Goal: Information Seeking & Learning: Find specific fact

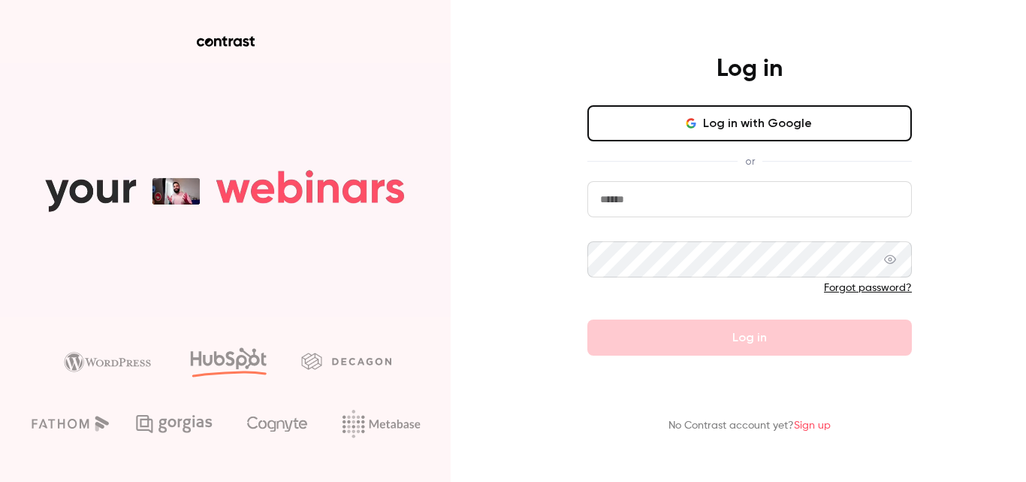
type input "**********"
click at [769, 347] on form "**********" at bounding box center [750, 268] width 325 height 174
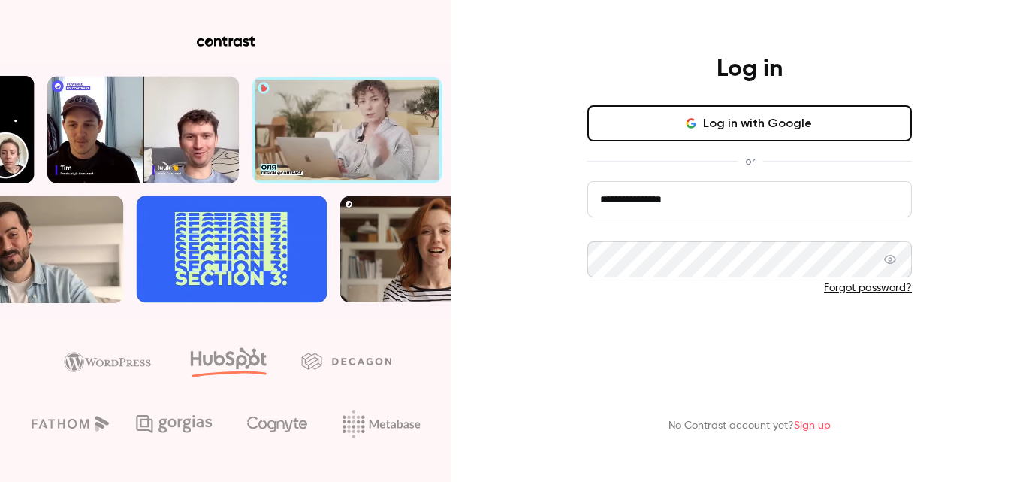
click at [768, 343] on button "Log in" at bounding box center [750, 337] width 325 height 36
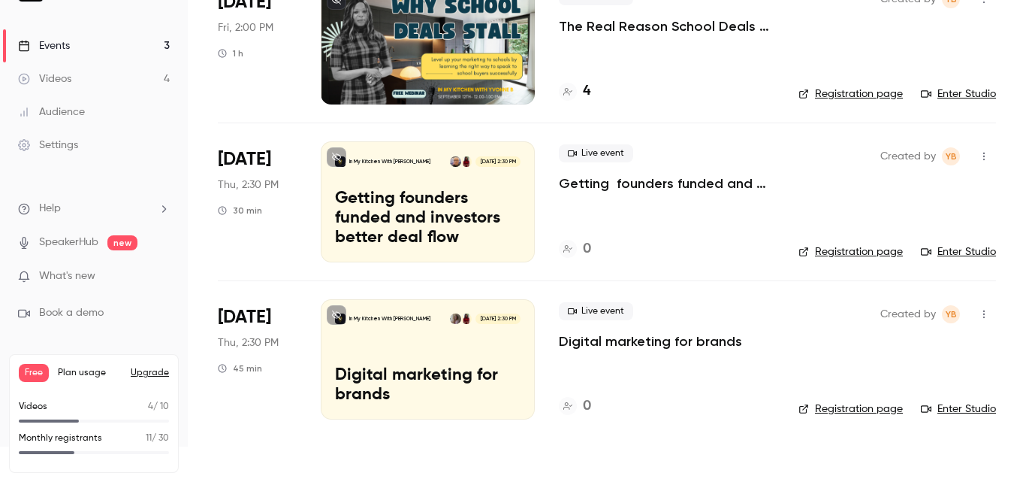
scroll to position [35, 0]
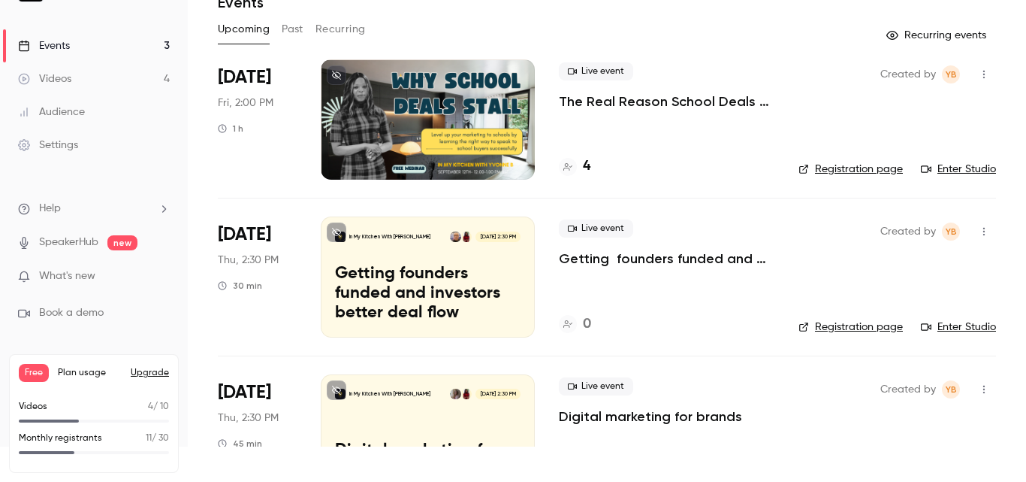
click at [77, 277] on span "What's new" at bounding box center [67, 276] width 56 height 16
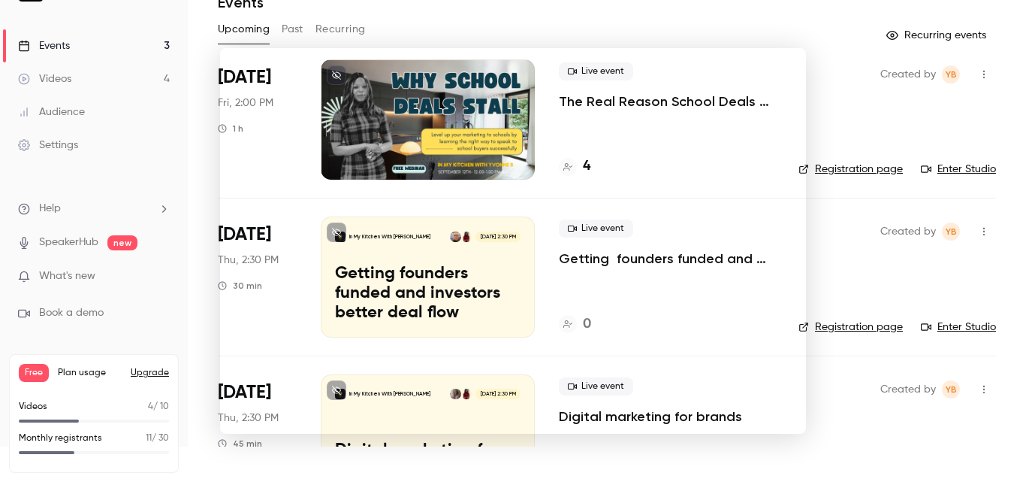
click at [790, 14] on div at bounding box center [513, 241] width 1026 height 482
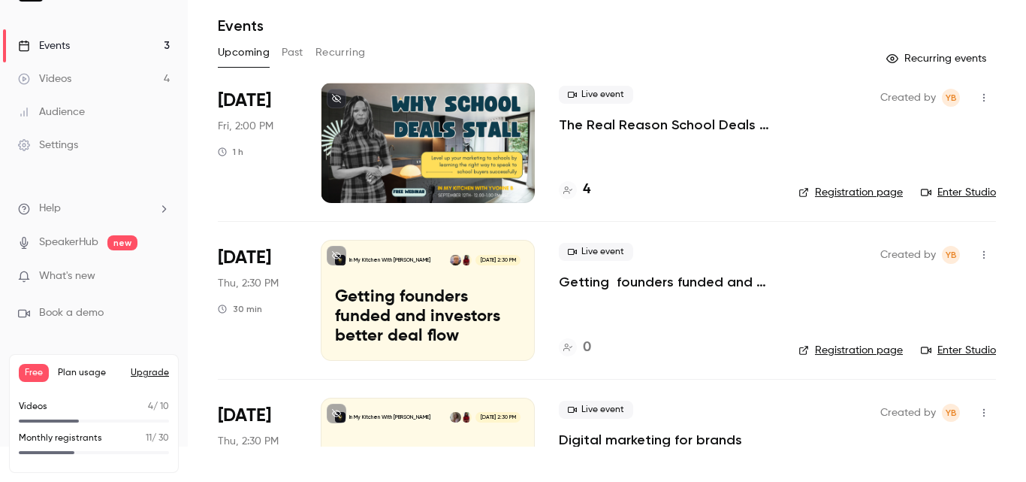
scroll to position [0, 0]
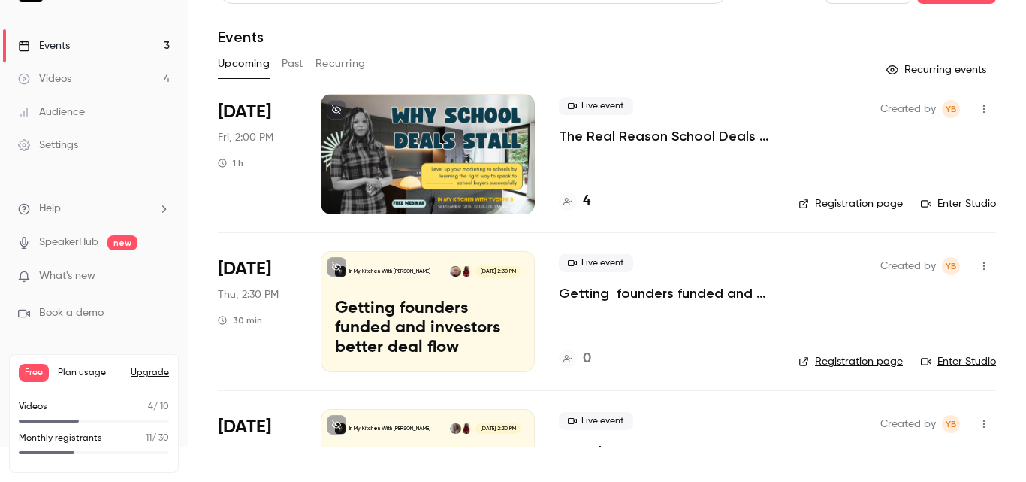
click at [295, 63] on button "Past" at bounding box center [293, 64] width 22 height 24
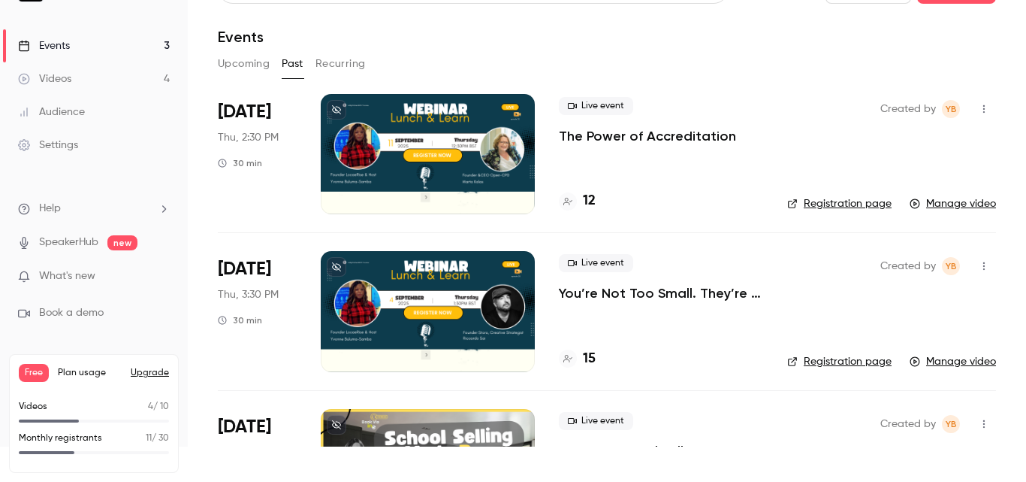
click at [836, 198] on link "Registration page" at bounding box center [839, 203] width 104 height 15
click at [590, 204] on h4 "12" at bounding box center [589, 201] width 13 height 20
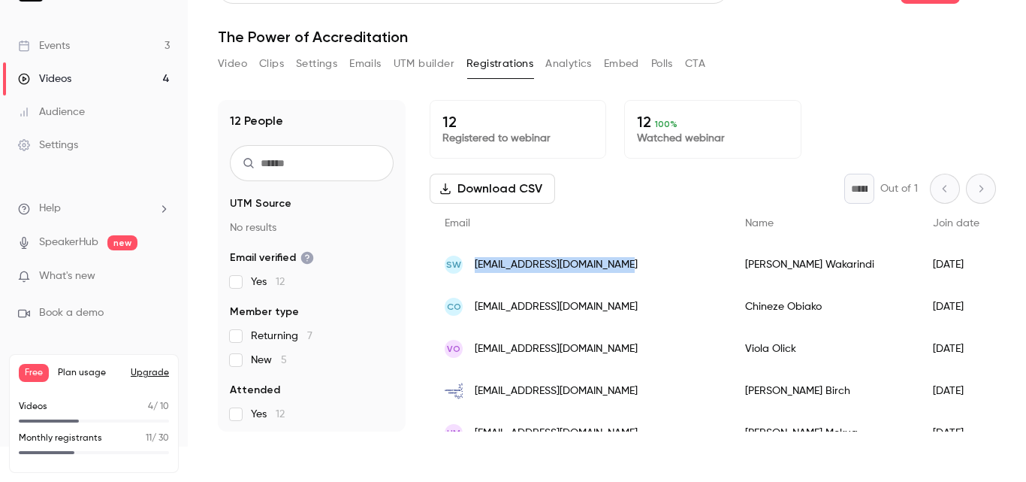
drag, startPoint x: 475, startPoint y: 259, endPoint x: 628, endPoint y: 267, distance: 153.5
click at [628, 267] on div "SW [EMAIL_ADDRESS][DOMAIN_NAME]" at bounding box center [580, 264] width 301 height 42
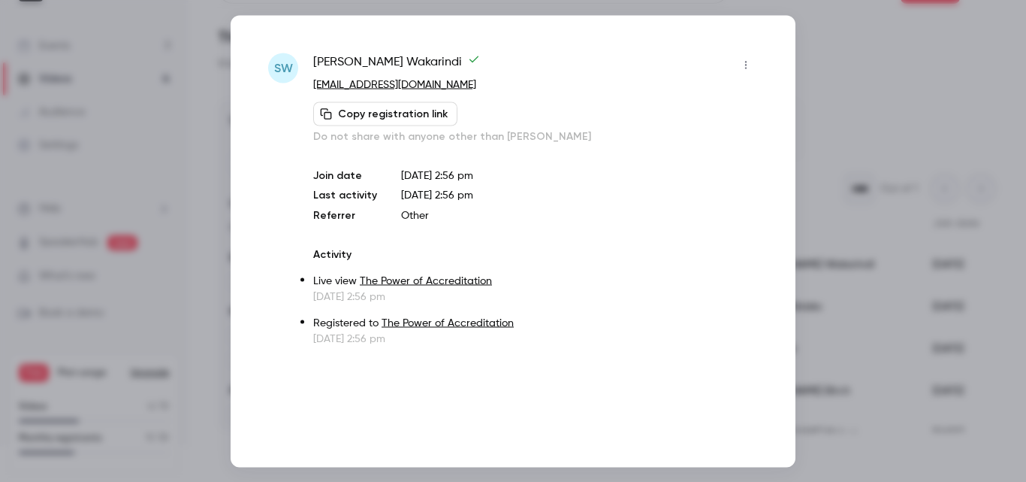
copy span "[EMAIL_ADDRESS][DOMAIN_NAME]"
click at [870, 55] on div at bounding box center [513, 241] width 1026 height 482
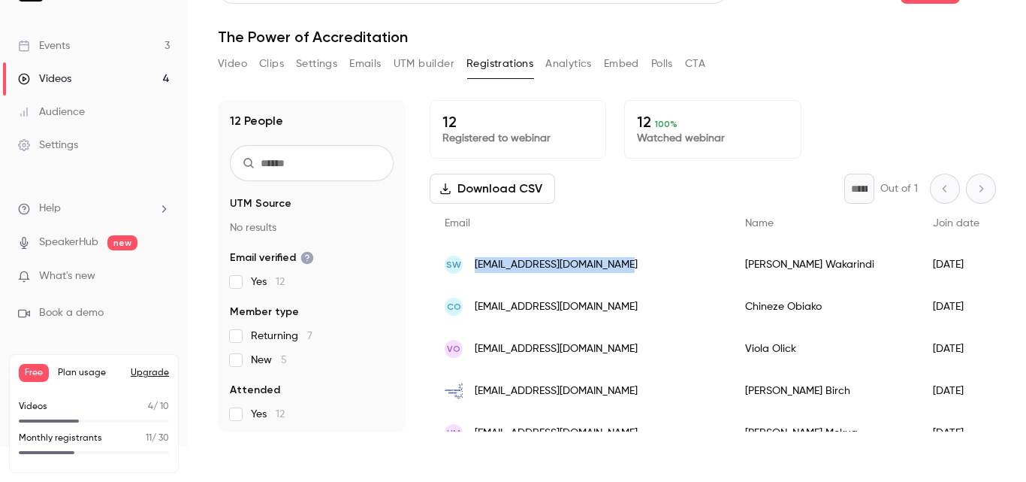
drag, startPoint x: 632, startPoint y: 249, endPoint x: 465, endPoint y: 264, distance: 167.5
click at [465, 264] on div "SW [EMAIL_ADDRESS][DOMAIN_NAME]" at bounding box center [580, 264] width 301 height 42
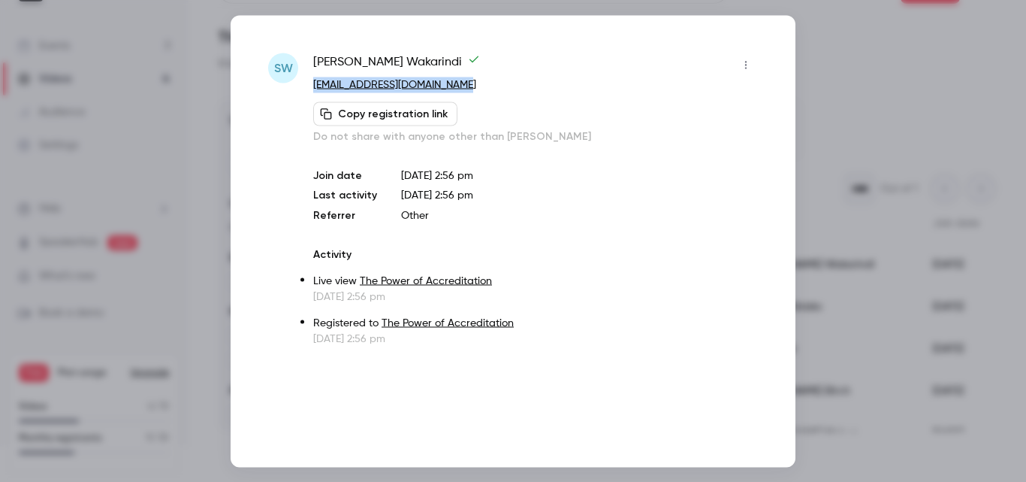
drag, startPoint x: 495, startPoint y: 83, endPoint x: 313, endPoint y: 87, distance: 182.6
click at [313, 87] on div "SW [PERSON_NAME] [EMAIL_ADDRESS][DOMAIN_NAME] Copy registration link Do not sha…" at bounding box center [513, 199] width 490 height 293
copy link "[EMAIL_ADDRESS][DOMAIN_NAME]"
click at [905, 61] on div at bounding box center [513, 241] width 1026 height 482
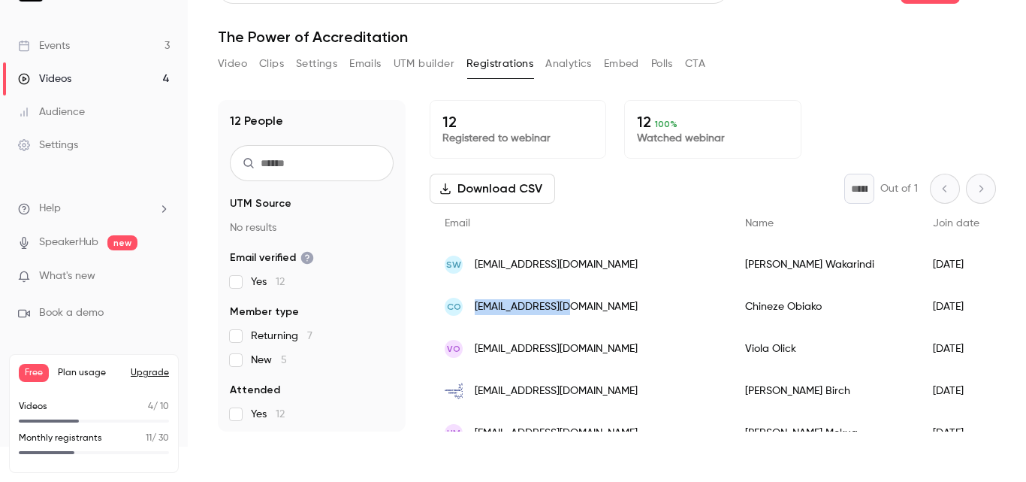
drag, startPoint x: 591, startPoint y: 305, endPoint x: 465, endPoint y: 306, distance: 126.2
click at [465, 306] on div "CO [EMAIL_ADDRESS][DOMAIN_NAME]" at bounding box center [580, 307] width 301 height 42
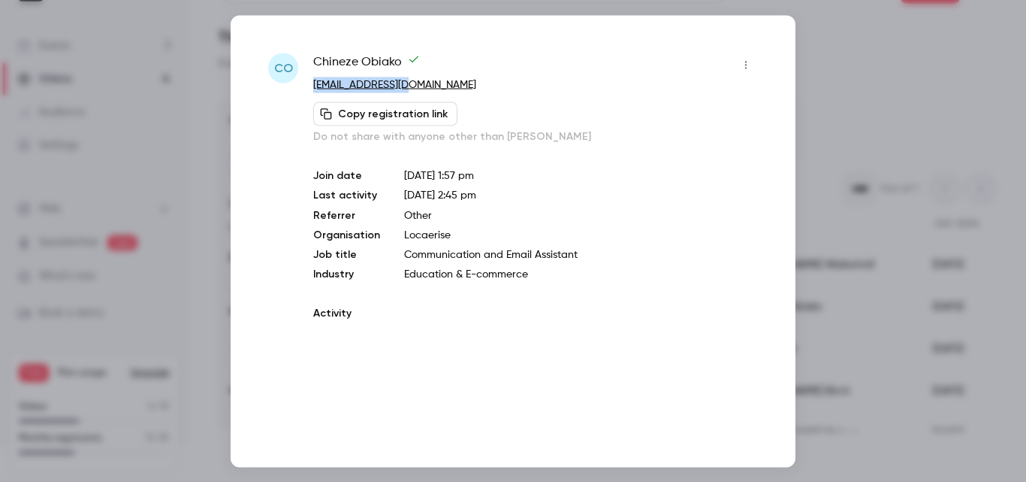
drag, startPoint x: 479, startPoint y: 84, endPoint x: 315, endPoint y: 82, distance: 164.6
click at [315, 82] on p "[EMAIL_ADDRESS][DOMAIN_NAME]" at bounding box center [535, 85] width 445 height 16
copy link "[EMAIL_ADDRESS][DOMAIN_NAME]"
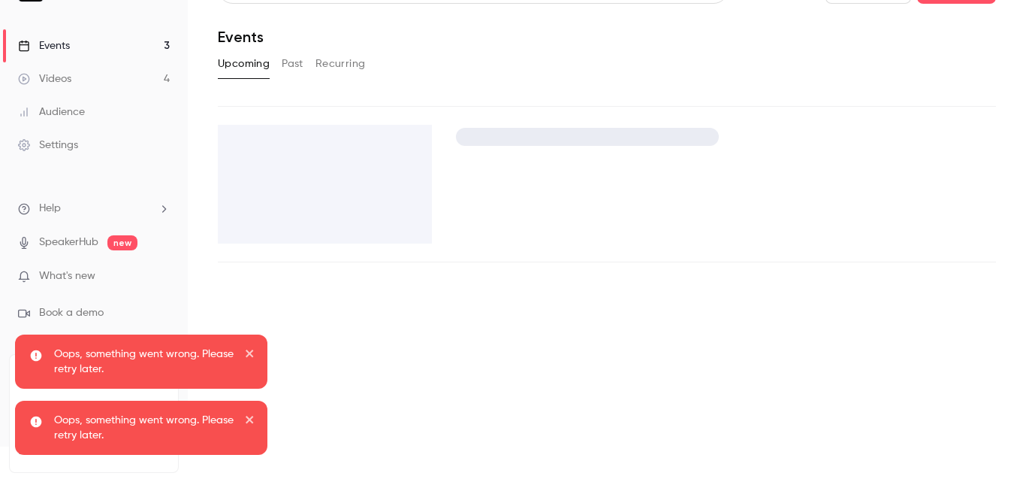
click at [947, 86] on div "Search for videos or events New video Schedule Events Upcoming Past Recurring" at bounding box center [607, 118] width 778 height 289
click at [250, 352] on icon "close" at bounding box center [250, 353] width 8 height 8
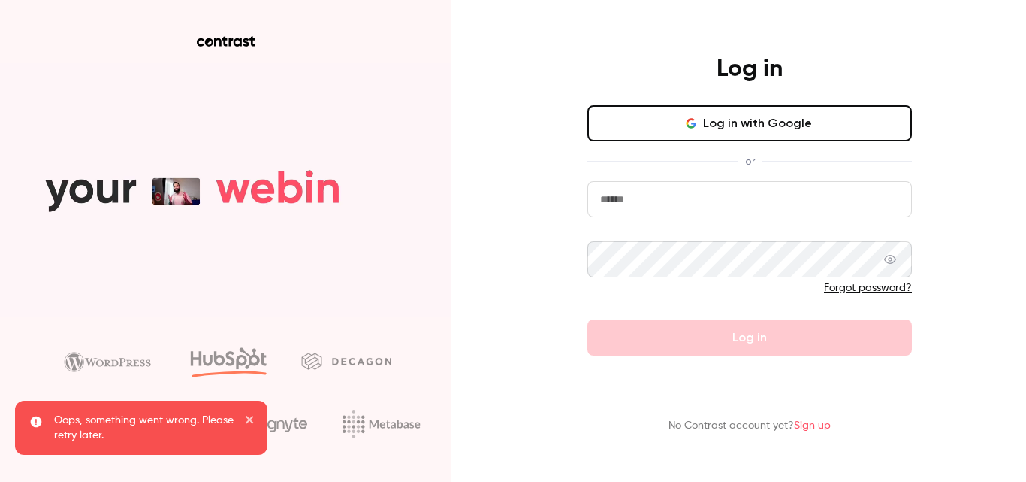
type input "**********"
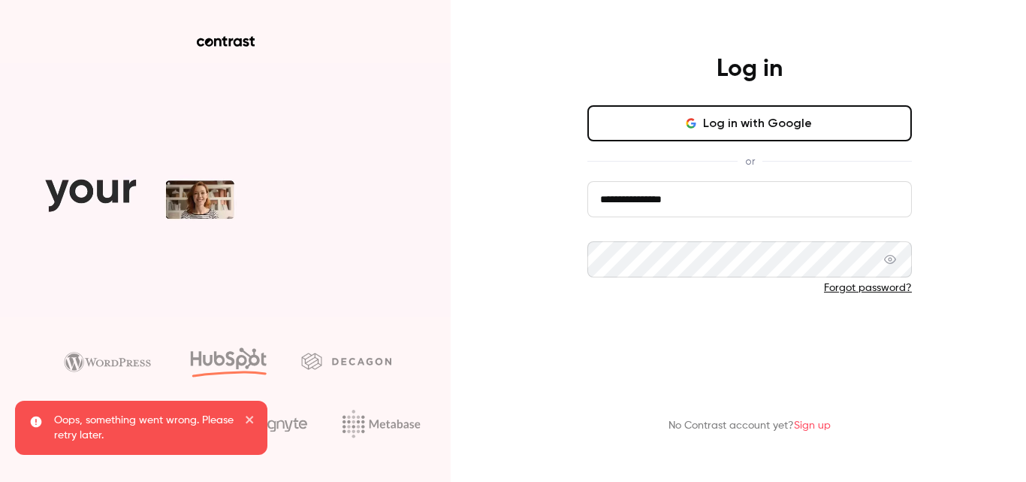
click at [767, 337] on button "Log in" at bounding box center [750, 337] width 325 height 36
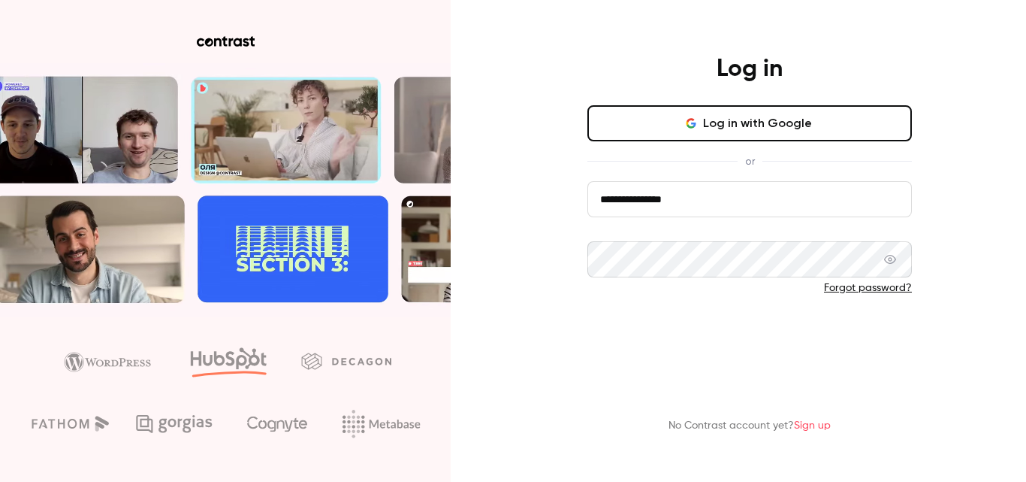
click at [736, 340] on button "Log in" at bounding box center [750, 337] width 325 height 36
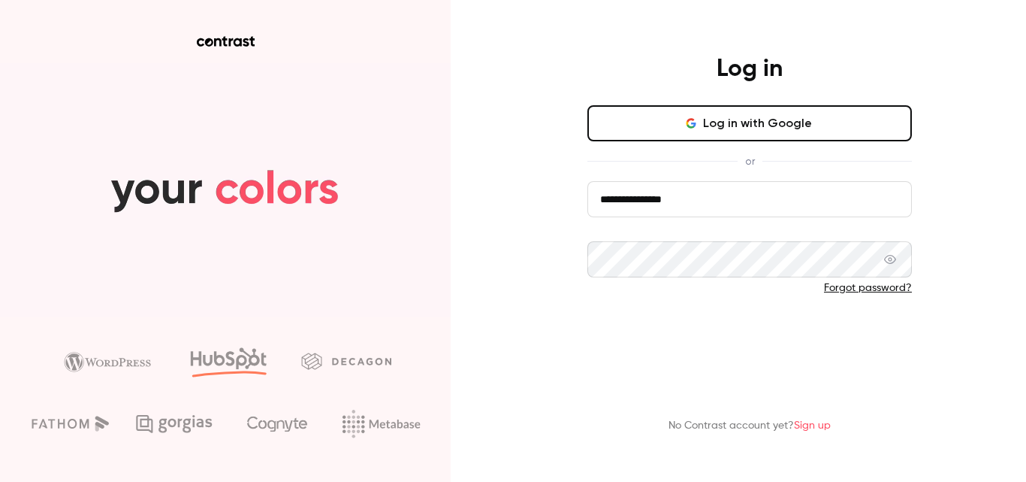
click at [736, 340] on button "Log in" at bounding box center [750, 337] width 325 height 36
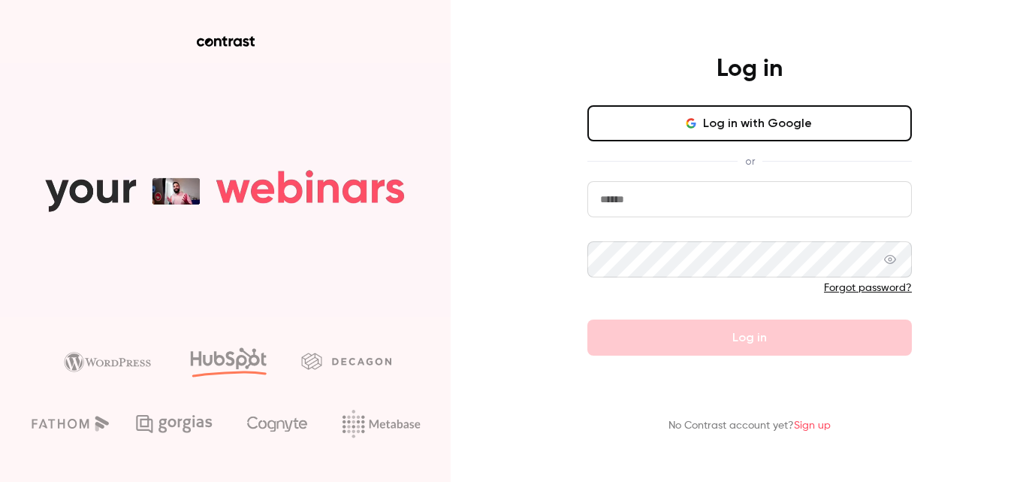
type input "**********"
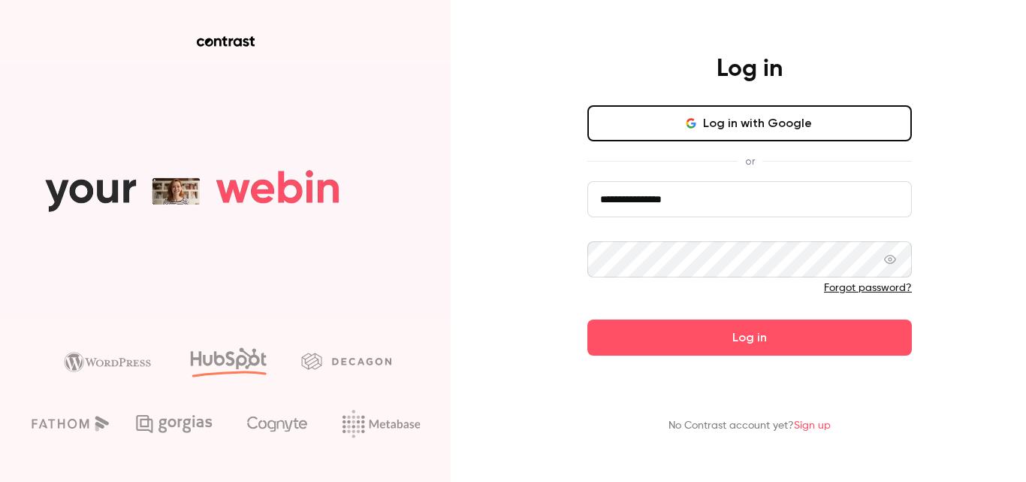
click at [415, 26] on aside at bounding box center [225, 241] width 451 height 482
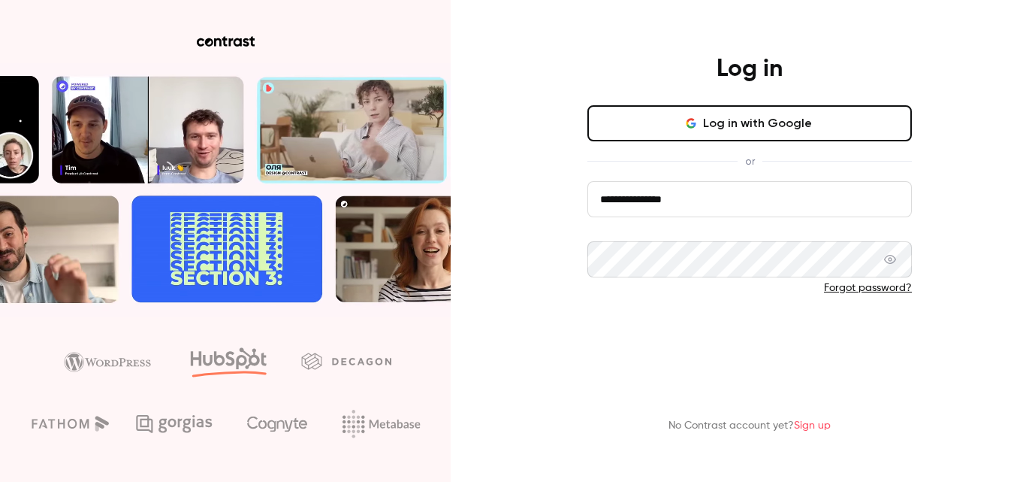
click at [771, 338] on button "Log in" at bounding box center [750, 337] width 325 height 36
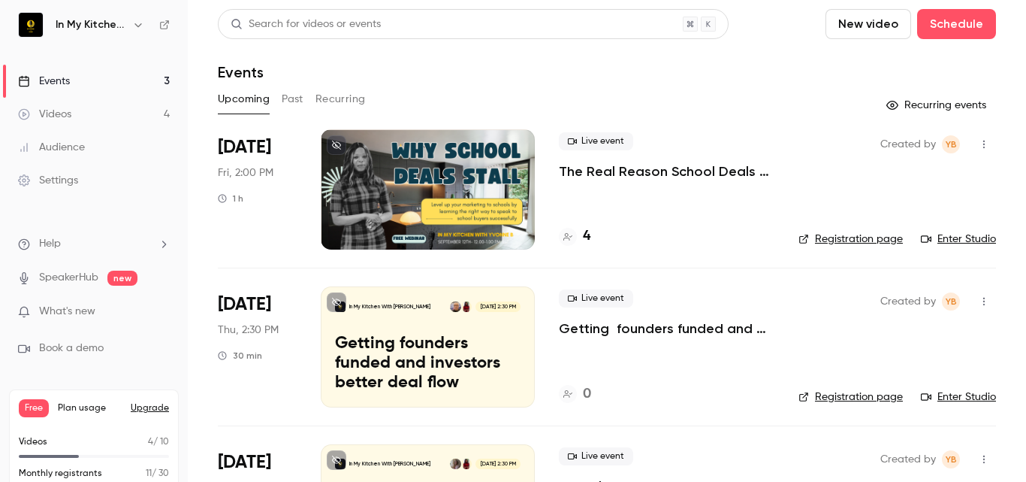
click at [666, 165] on p "The Real Reason School Deals Stall (and How to Fix It)" at bounding box center [667, 171] width 216 height 18
click at [588, 237] on h4 "4" at bounding box center [587, 236] width 8 height 20
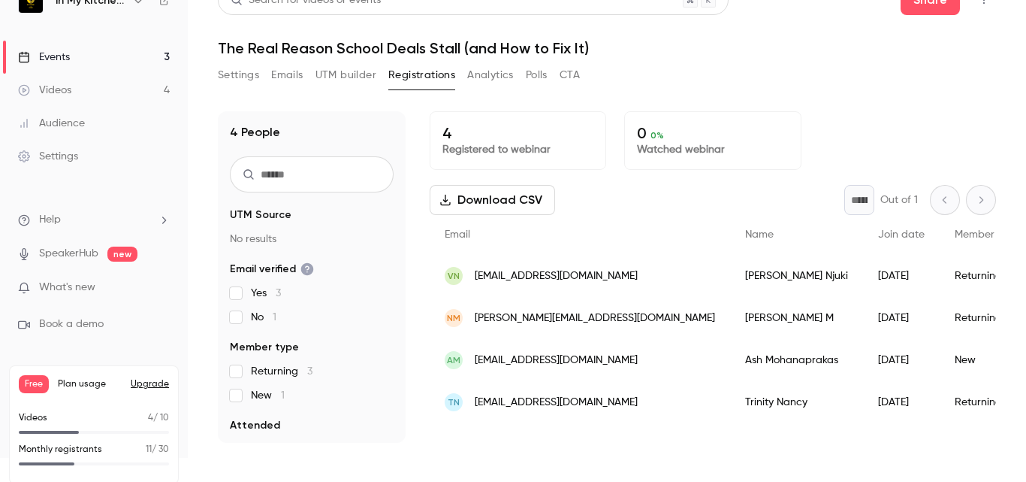
scroll to position [35, 0]
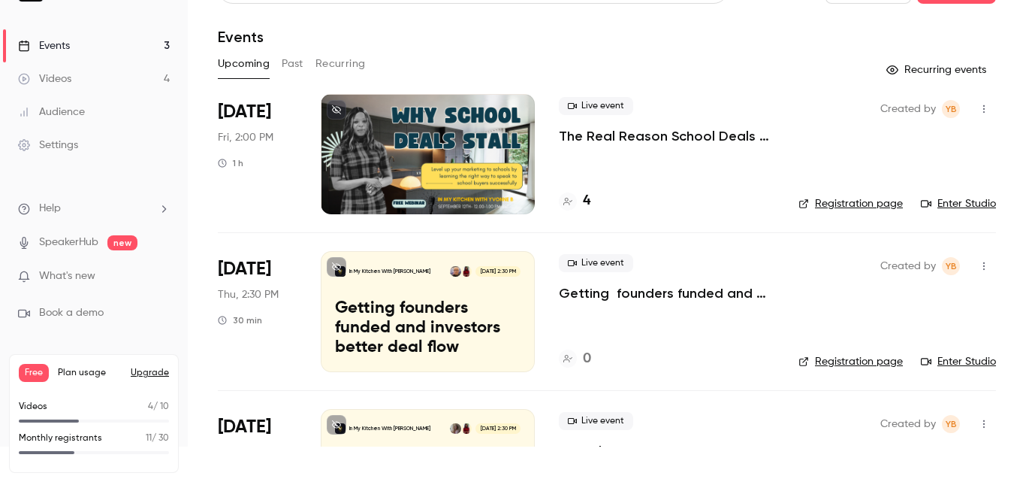
click at [824, 202] on link "Registration page" at bounding box center [851, 203] width 104 height 15
click at [654, 132] on p "The Real Reason School Deals Stall (and How to Fix It)" at bounding box center [667, 136] width 216 height 18
click at [585, 198] on h4 "4" at bounding box center [587, 201] width 8 height 20
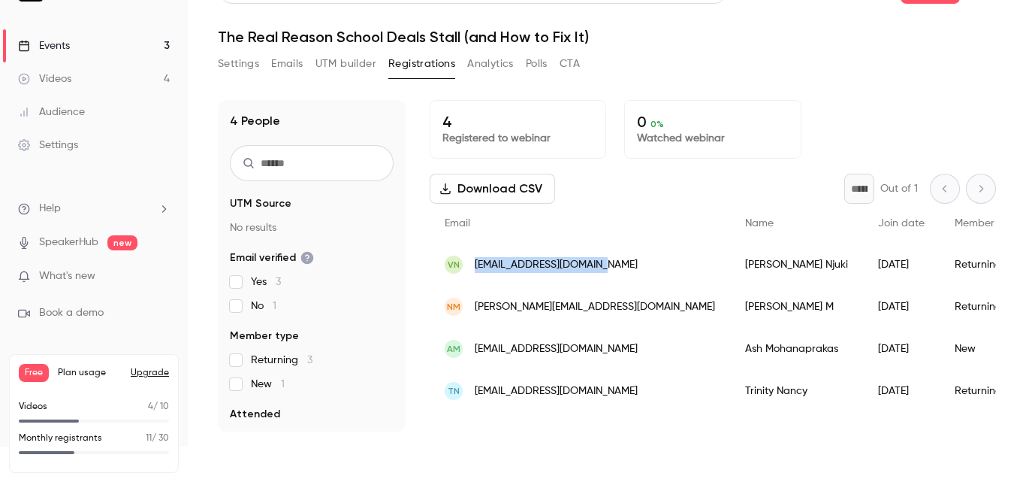
drag, startPoint x: 472, startPoint y: 247, endPoint x: 618, endPoint y: 264, distance: 146.8
click at [618, 264] on div "VN veronicanjuki@gmail.com" at bounding box center [580, 264] width 301 height 42
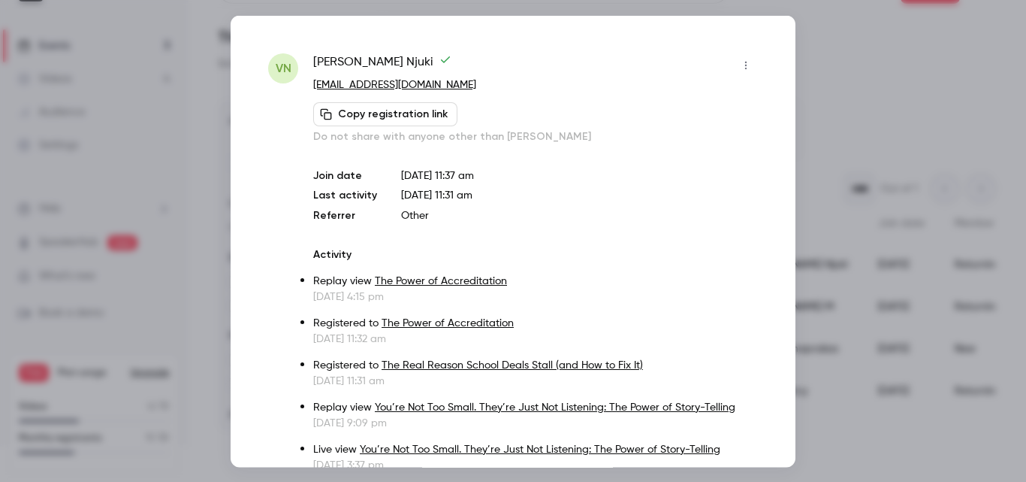
copy span "[EMAIL_ADDRESS][DOMAIN_NAME]"
drag, startPoint x: 480, startPoint y: 83, endPoint x: 304, endPoint y: 82, distance: 175.8
click at [304, 82] on div "VN Veronica Njuki veronicanjuki@gmail.com Copy registration link Do not share w…" at bounding box center [513, 283] width 490 height 461
copy div "Veronica Njuki veronicanjuki@gmail.com"
click at [854, 80] on div at bounding box center [513, 241] width 1026 height 482
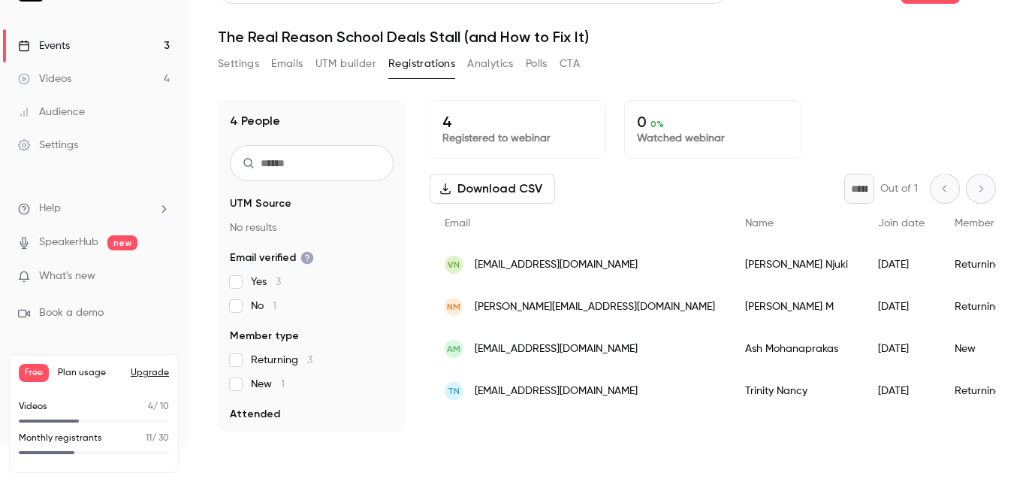
click at [503, 195] on button "Download CSV" at bounding box center [492, 189] width 125 height 30
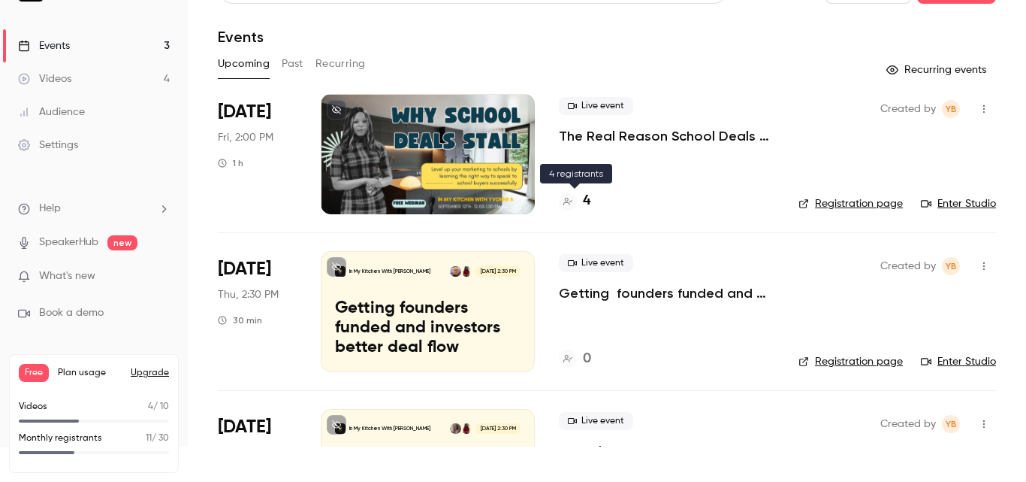
click at [566, 201] on icon at bounding box center [568, 201] width 9 height 9
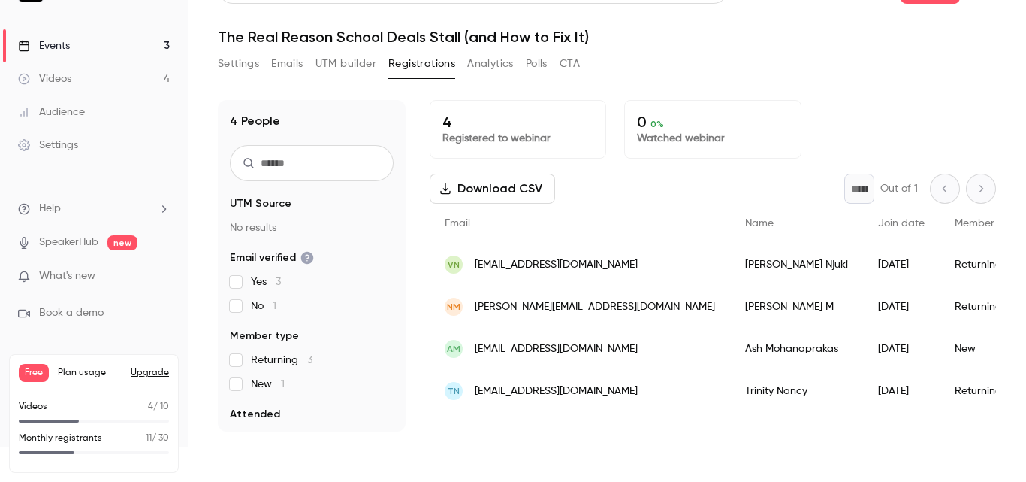
click at [54, 115] on div "Audience" at bounding box center [51, 111] width 67 height 15
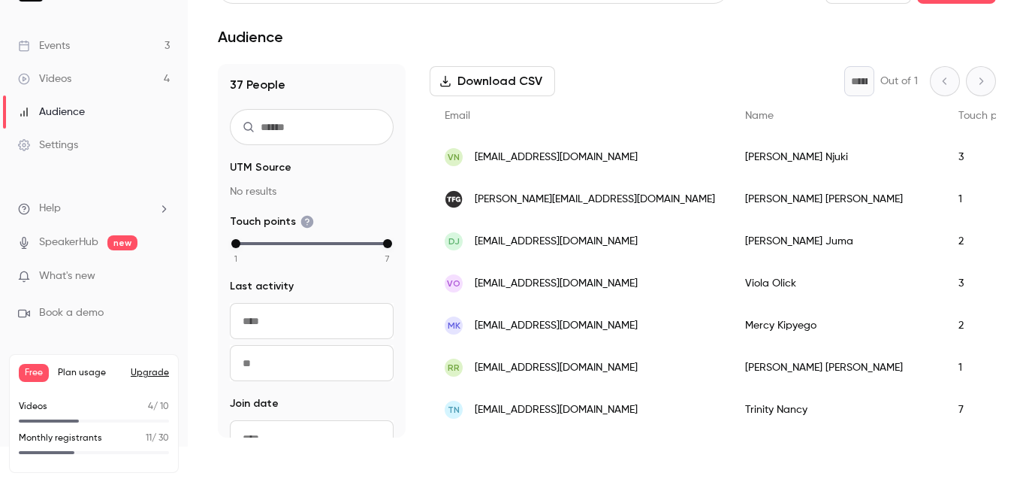
scroll to position [225, 0]
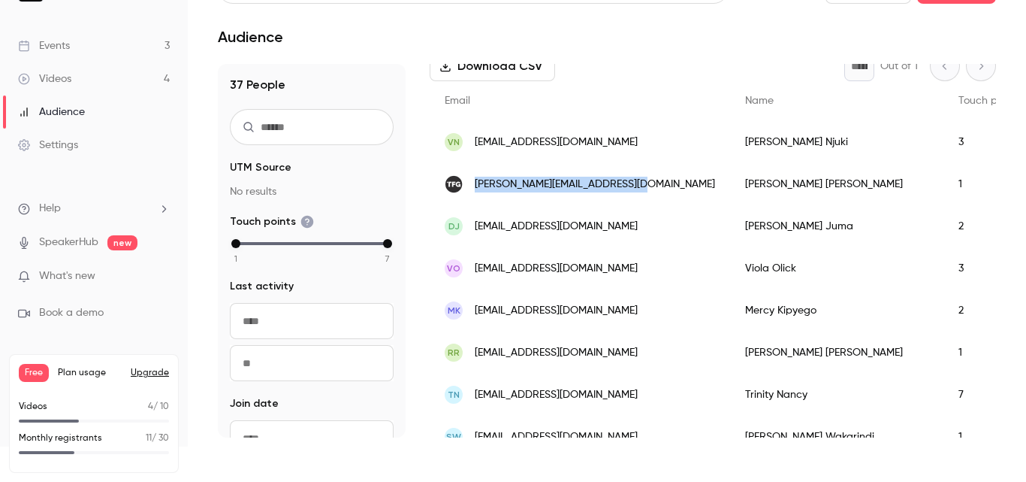
drag, startPoint x: 475, startPoint y: 179, endPoint x: 630, endPoint y: 173, distance: 155.7
click at [630, 173] on div "[PERSON_NAME][EMAIL_ADDRESS][DOMAIN_NAME]" at bounding box center [580, 184] width 301 height 42
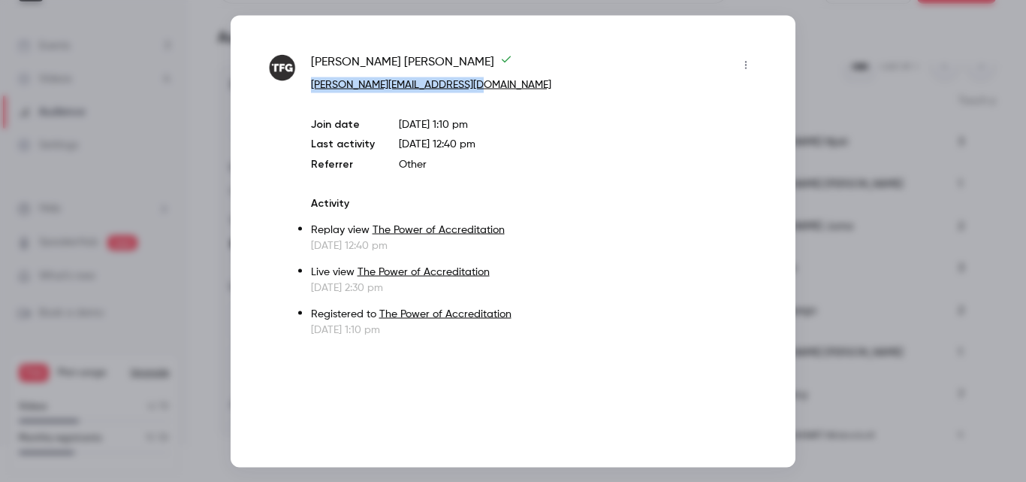
drag, startPoint x: 500, startPoint y: 82, endPoint x: 311, endPoint y: 86, distance: 188.6
click at [311, 86] on p "[PERSON_NAME][EMAIL_ADDRESS][DOMAIN_NAME]" at bounding box center [534, 85] width 447 height 16
copy link "[PERSON_NAME][EMAIL_ADDRESS][DOMAIN_NAME]"
click at [935, 25] on div at bounding box center [513, 241] width 1026 height 482
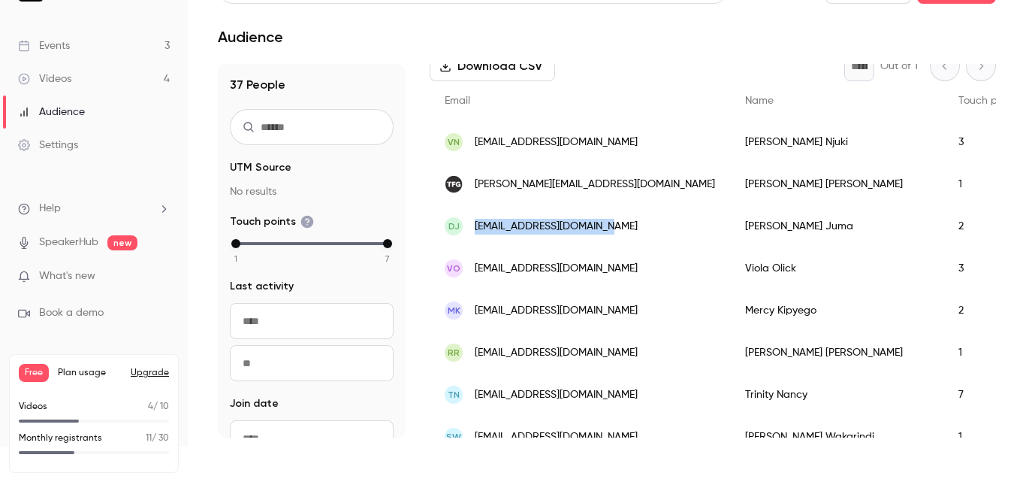
drag, startPoint x: 626, startPoint y: 213, endPoint x: 474, endPoint y: 226, distance: 152.4
click at [474, 226] on div "DJ dennisjuma1234@gmail.com" at bounding box center [580, 226] width 301 height 42
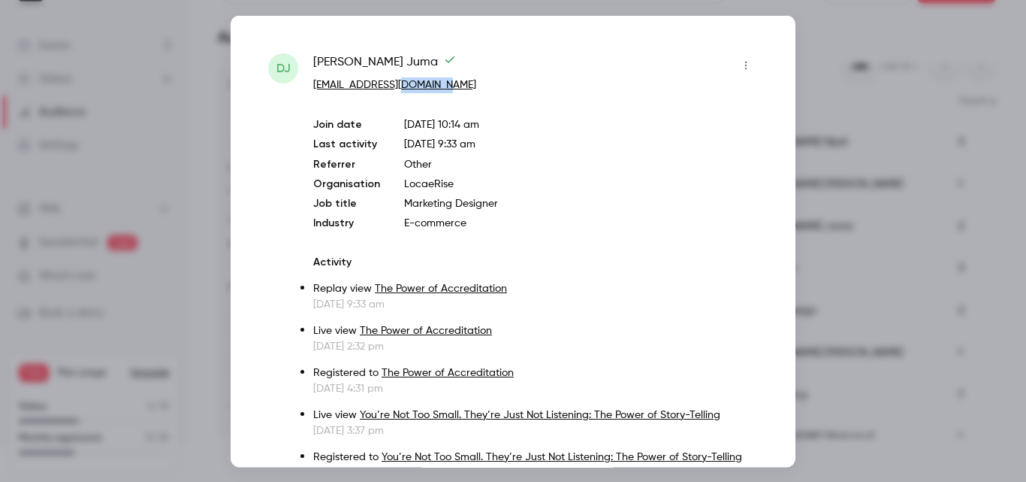
drag, startPoint x: 461, startPoint y: 86, endPoint x: 409, endPoint y: 83, distance: 51.9
click at [409, 83] on p "[EMAIL_ADDRESS][DOMAIN_NAME]" at bounding box center [535, 85] width 445 height 16
click at [470, 91] on p "[EMAIL_ADDRESS][DOMAIN_NAME]" at bounding box center [535, 85] width 445 height 16
drag, startPoint x: 466, startPoint y: 86, endPoint x: 300, endPoint y: 82, distance: 166.1
click at [300, 82] on div "DJ Dennis Juma dennisjuma1234@gmail.com Join date Sep 4, 2025 10:14 am Last act…" at bounding box center [513, 266] width 490 height 427
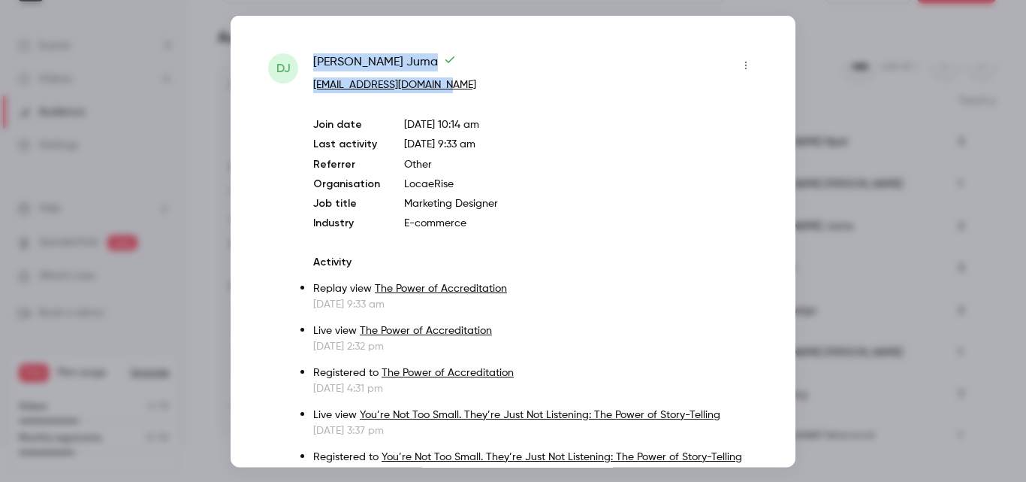
copy div "Dennis Juma dennisjuma1234@gmail.com"
click at [851, 31] on div at bounding box center [513, 241] width 1026 height 482
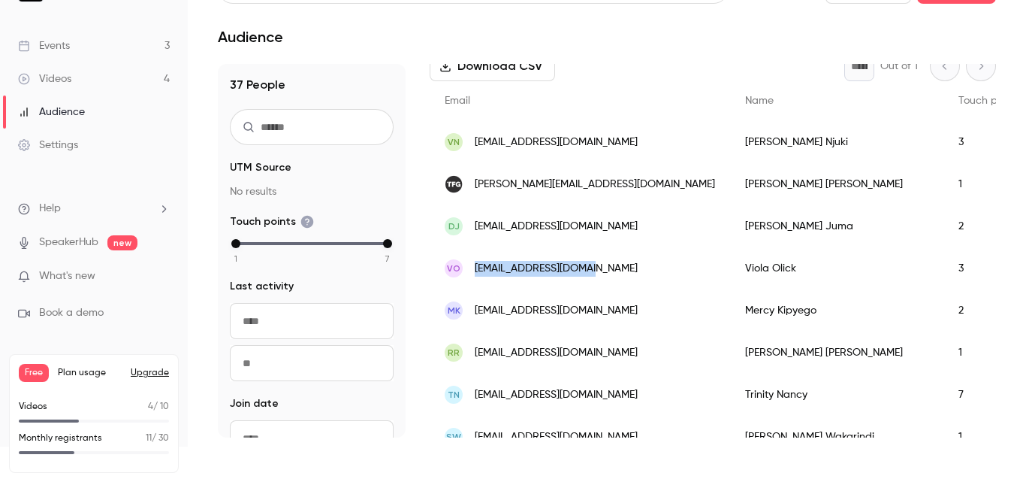
drag, startPoint x: 609, startPoint y: 268, endPoint x: 474, endPoint y: 266, distance: 134.5
click at [474, 266] on div "VO violaolick2@gmail.com" at bounding box center [580, 268] width 301 height 42
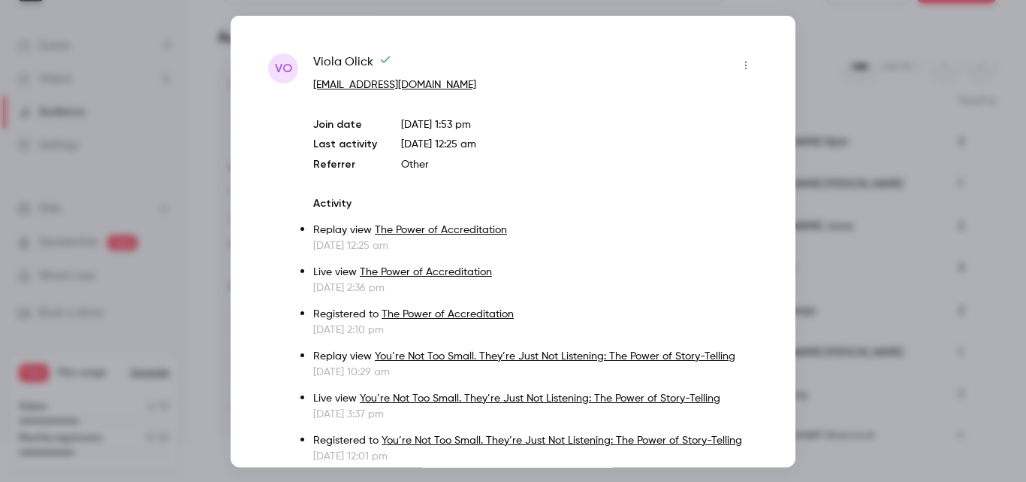
copy span "[EMAIL_ADDRESS][DOMAIN_NAME]"
click at [436, 93] on div "Viola Olick violaolick2@gmail.com Join date Aug 15, 2025 1:53 pm Last activity …" at bounding box center [535, 363] width 445 height 621
drag, startPoint x: 436, startPoint y: 93, endPoint x: 377, endPoint y: 89, distance: 58.8
click at [377, 89] on div "Viola Olick violaolick2@gmail.com Join date Aug 15, 2025 1:53 pm Last activity …" at bounding box center [535, 363] width 445 height 621
click at [484, 87] on p "[EMAIL_ADDRESS][DOMAIN_NAME]" at bounding box center [535, 85] width 445 height 16
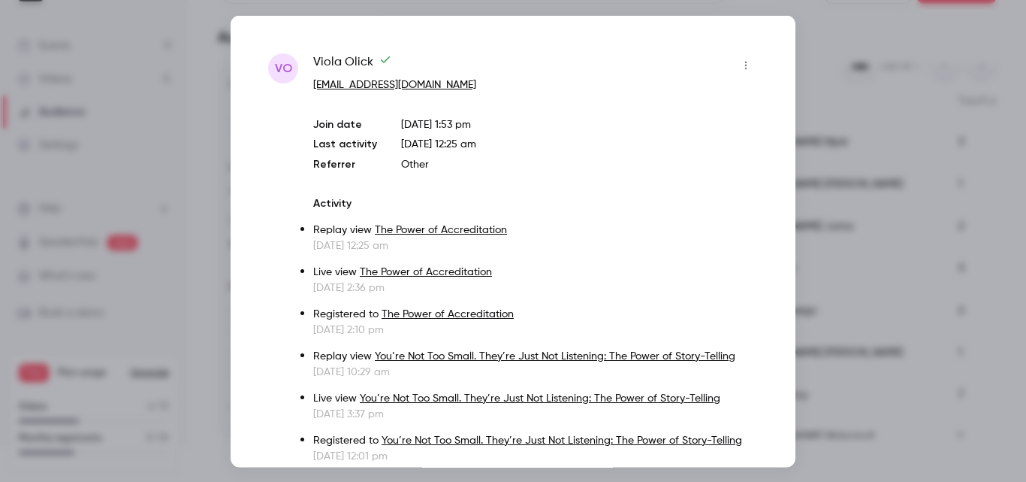
click at [449, 82] on p "[EMAIL_ADDRESS][DOMAIN_NAME]" at bounding box center [535, 85] width 445 height 16
drag, startPoint x: 444, startPoint y: 80, endPoint x: 310, endPoint y: 79, distance: 133.8
click at [310, 79] on div "VO Viola Olick violaolick2@gmail.com Join date Aug 15, 2025 1:53 pm Last activi…" at bounding box center [513, 363] width 490 height 621
copy link "[EMAIL_ADDRESS][DOMAIN_NAME]"
click at [863, 25] on div at bounding box center [513, 241] width 1026 height 482
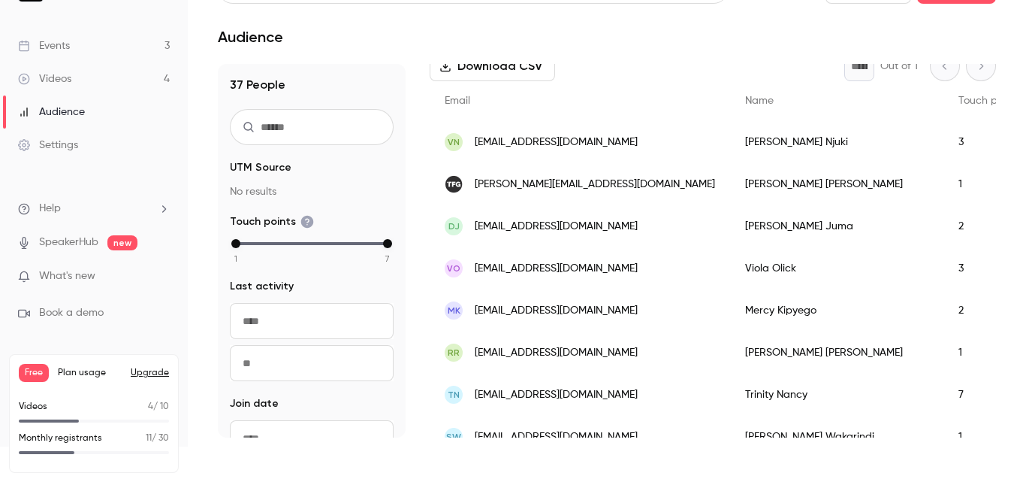
click at [618, 312] on span "[EMAIL_ADDRESS][DOMAIN_NAME]" at bounding box center [556, 311] width 163 height 16
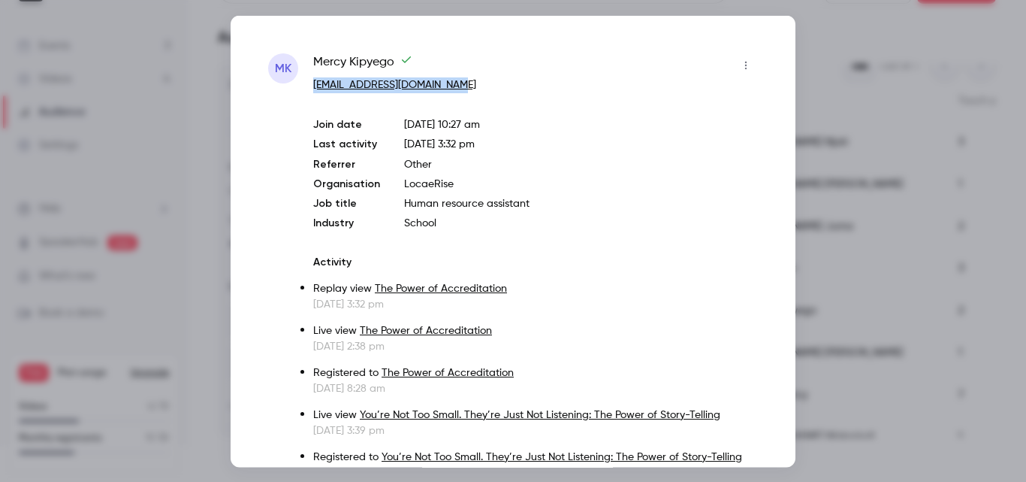
drag, startPoint x: 480, startPoint y: 79, endPoint x: 312, endPoint y: 85, distance: 168.4
click at [312, 85] on div "MK Mercy Kipyego kipyegochepketer@gmail.com Join date Sep 4, 2025 10:27 am Last…" at bounding box center [513, 266] width 490 height 427
copy link "[EMAIL_ADDRESS][DOMAIN_NAME]"
click at [855, 19] on div at bounding box center [513, 241] width 1026 height 482
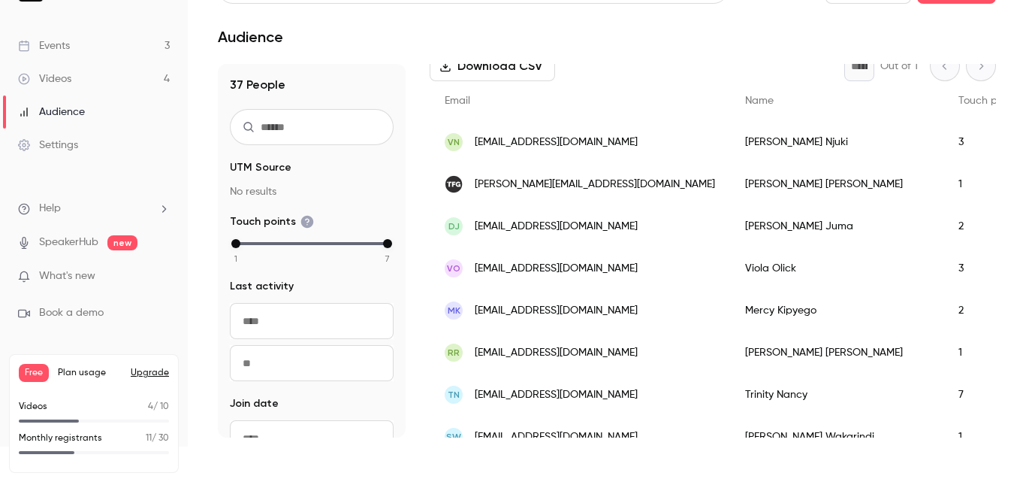
scroll to position [301, 0]
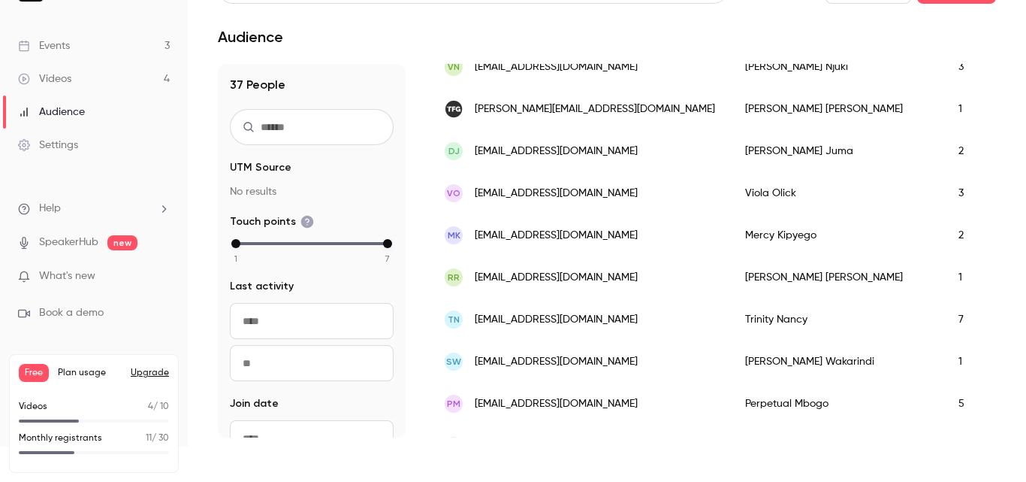
click at [539, 280] on span "[EMAIL_ADDRESS][DOMAIN_NAME]" at bounding box center [556, 278] width 163 height 16
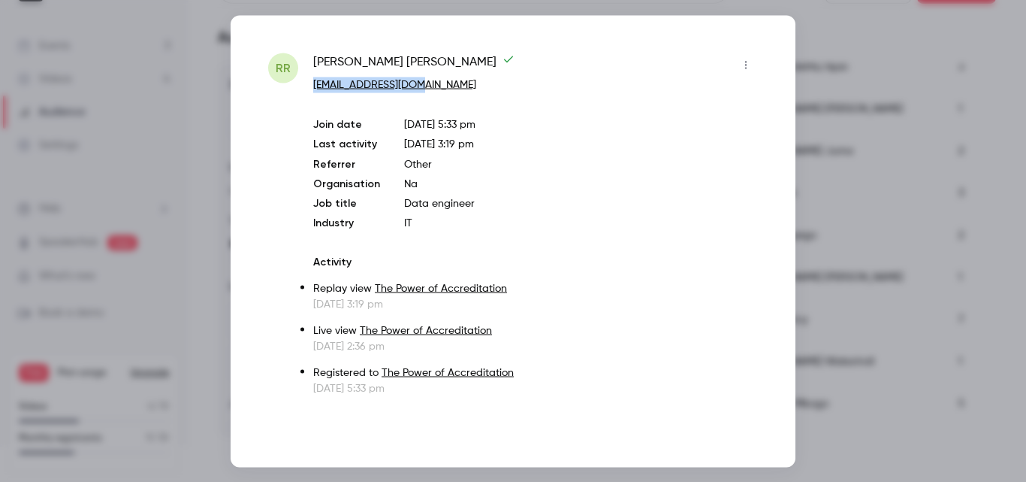
drag, startPoint x: 452, startPoint y: 84, endPoint x: 310, endPoint y: 88, distance: 142.1
click at [310, 88] on div "RR Ramadhan Omurana Rando ramsrando@gmail.com Join date Sep 10, 2025 5:33 pm La…" at bounding box center [513, 224] width 490 height 343
copy link "[EMAIL_ADDRESS][DOMAIN_NAME]"
click at [851, 30] on div at bounding box center [513, 241] width 1026 height 482
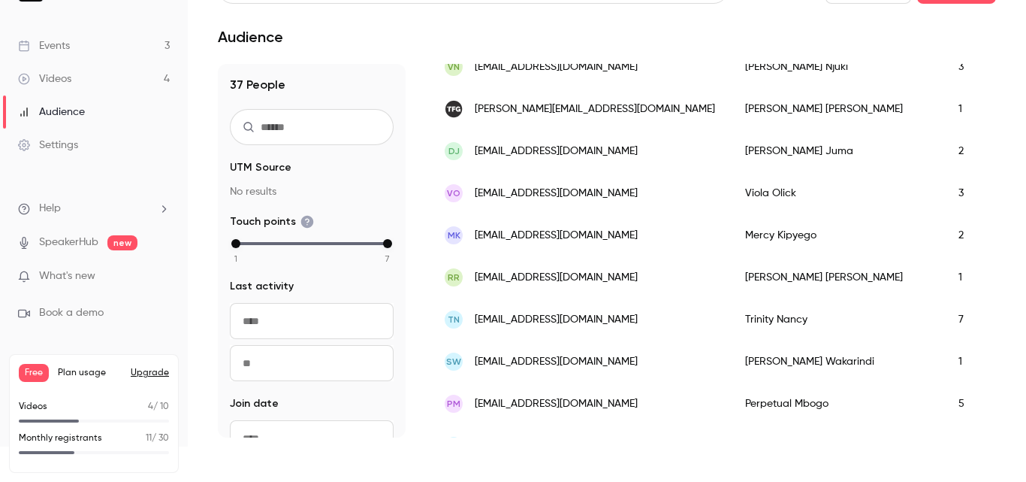
click at [730, 280] on div "Ramadhan Omurana Rando" at bounding box center [836, 277] width 213 height 42
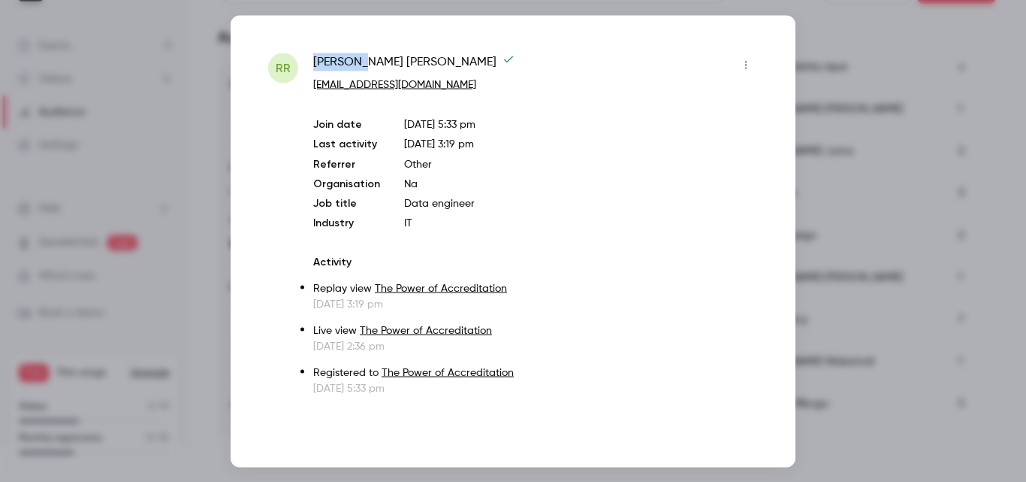
drag, startPoint x: 373, startPoint y: 62, endPoint x: 316, endPoint y: 64, distance: 57.1
click at [316, 63] on span "Ramadhan Omurana Rando" at bounding box center [413, 65] width 201 height 24
copy span "Ramadhan"
click at [867, 26] on div at bounding box center [513, 241] width 1026 height 482
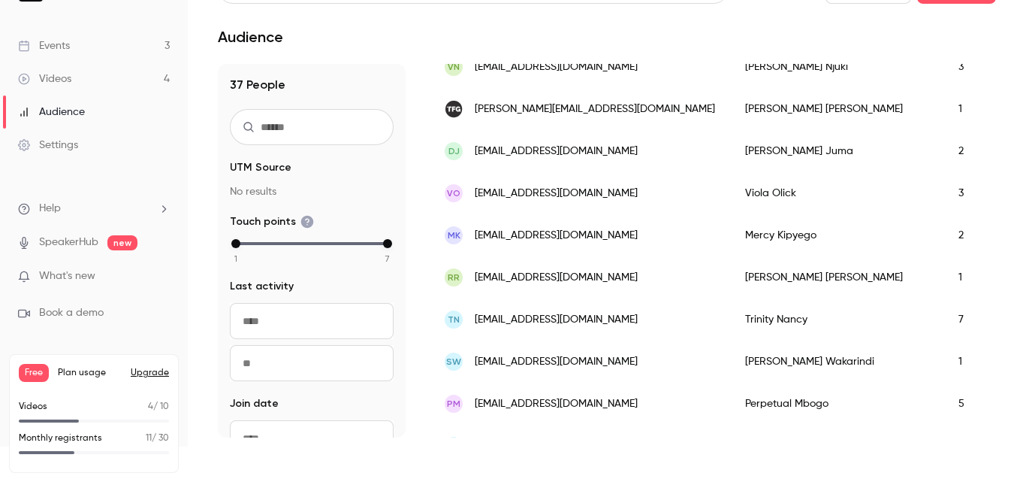
scroll to position [376, 0]
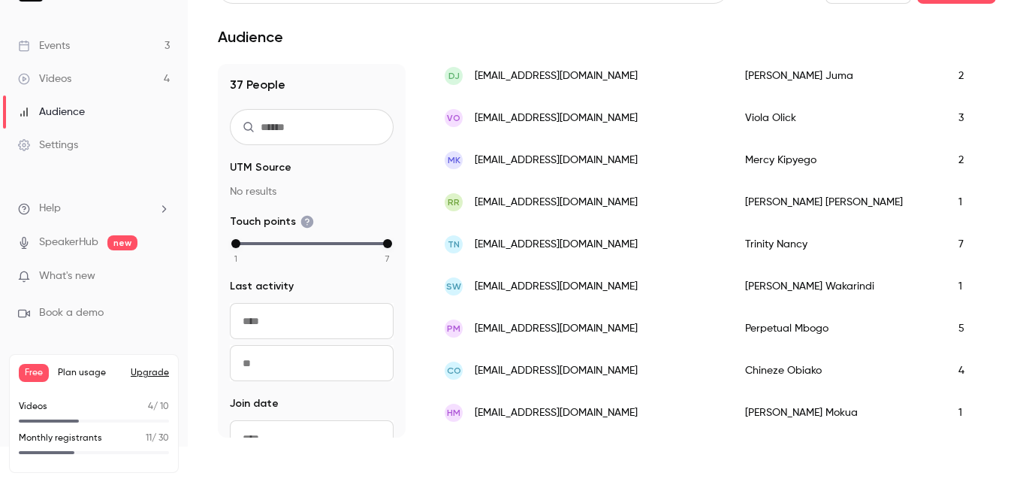
click at [529, 336] on span "[EMAIL_ADDRESS][DOMAIN_NAME]" at bounding box center [556, 329] width 163 height 16
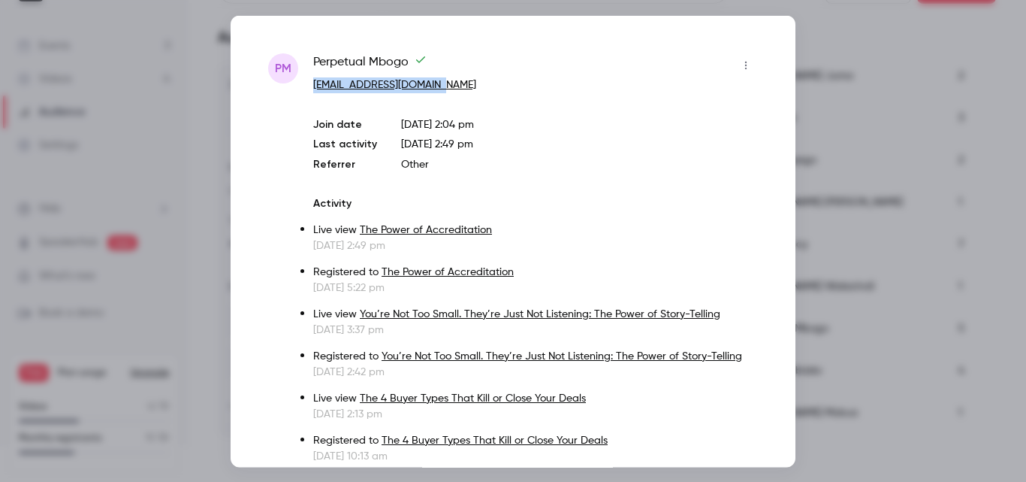
drag, startPoint x: 475, startPoint y: 80, endPoint x: 316, endPoint y: 92, distance: 159.7
click at [316, 92] on p "[EMAIL_ADDRESS][DOMAIN_NAME]" at bounding box center [535, 85] width 445 height 16
copy link "[EMAIL_ADDRESS][DOMAIN_NAME]"
click at [498, 56] on div "Perpetual Mbogo" at bounding box center [535, 65] width 445 height 24
drag, startPoint x: 367, startPoint y: 59, endPoint x: 315, endPoint y: 64, distance: 52.8
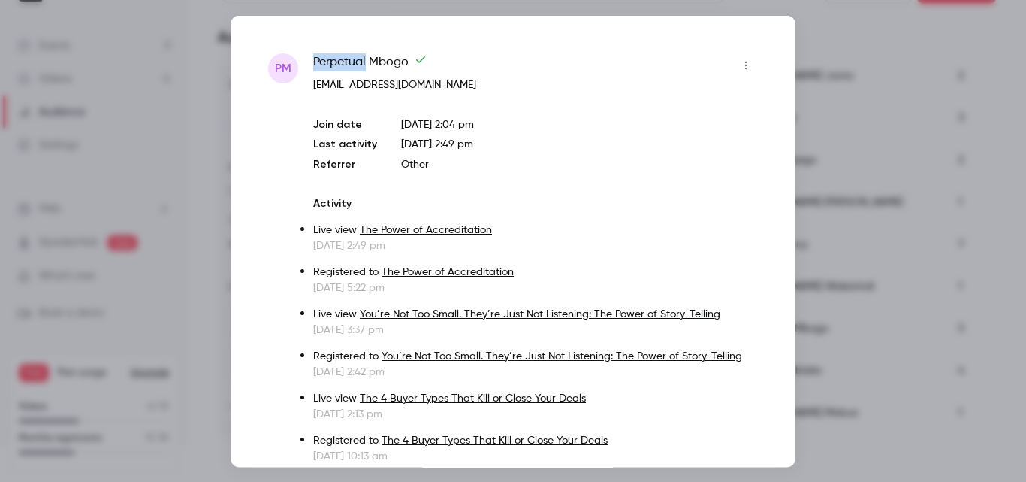
click at [315, 64] on span "Perpetual Mbogo" at bounding box center [369, 65] width 113 height 24
click at [861, 34] on div at bounding box center [513, 241] width 1026 height 482
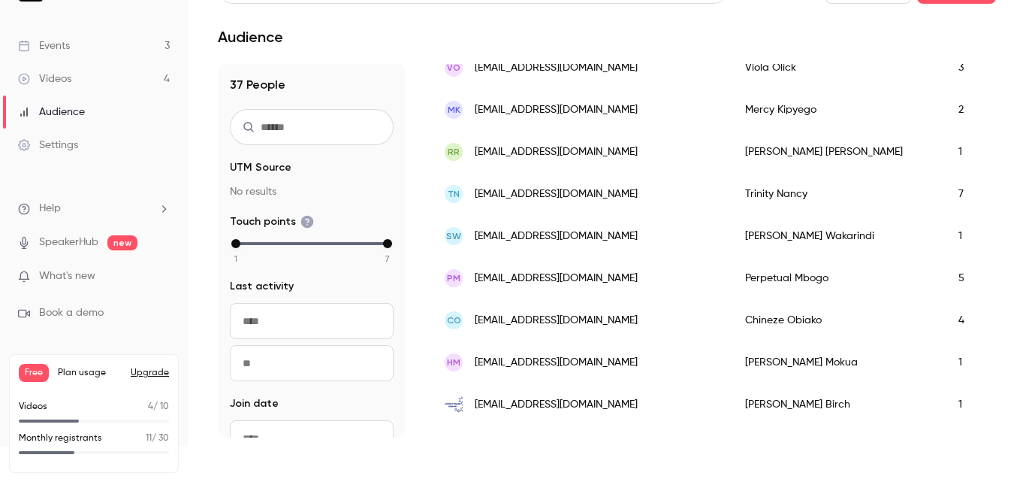
scroll to position [451, 0]
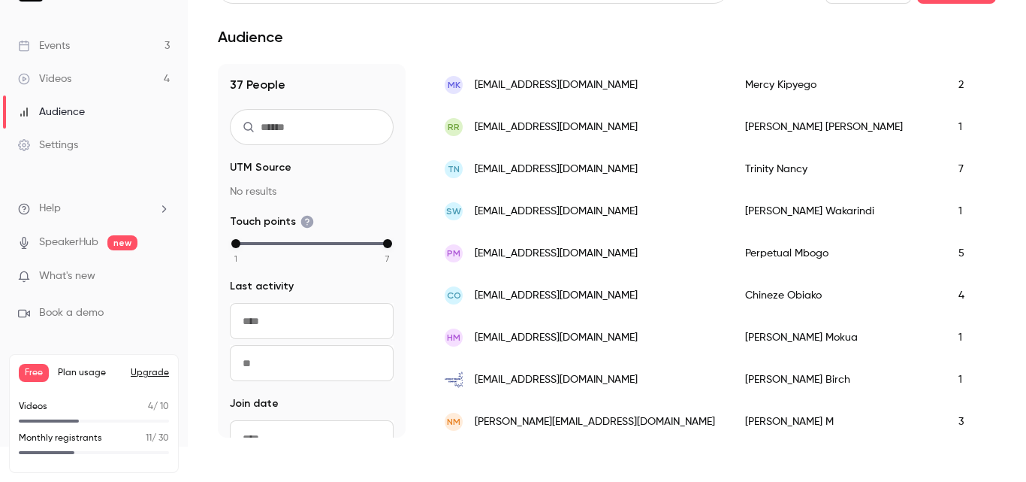
click at [542, 341] on span "[EMAIL_ADDRESS][DOMAIN_NAME]" at bounding box center [556, 338] width 163 height 16
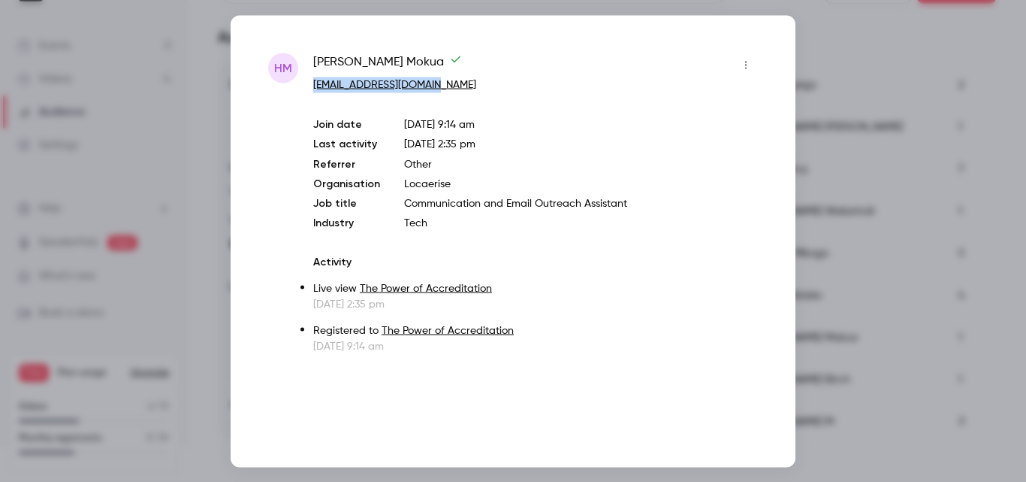
drag, startPoint x: 463, startPoint y: 91, endPoint x: 308, endPoint y: 88, distance: 154.8
click at [308, 88] on div "HM Hellen Mokua hellenmokua3@gmail.com Join date Sep 11, 2025 9:14 am Last acti…" at bounding box center [513, 203] width 490 height 301
click at [873, 42] on div at bounding box center [513, 241] width 1026 height 482
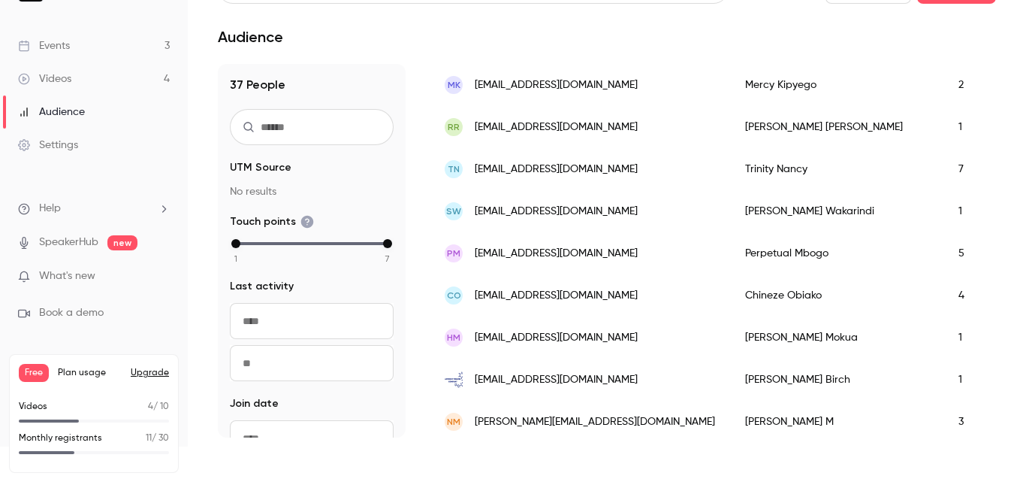
click at [574, 380] on span "[EMAIL_ADDRESS][DOMAIN_NAME]" at bounding box center [556, 380] width 163 height 16
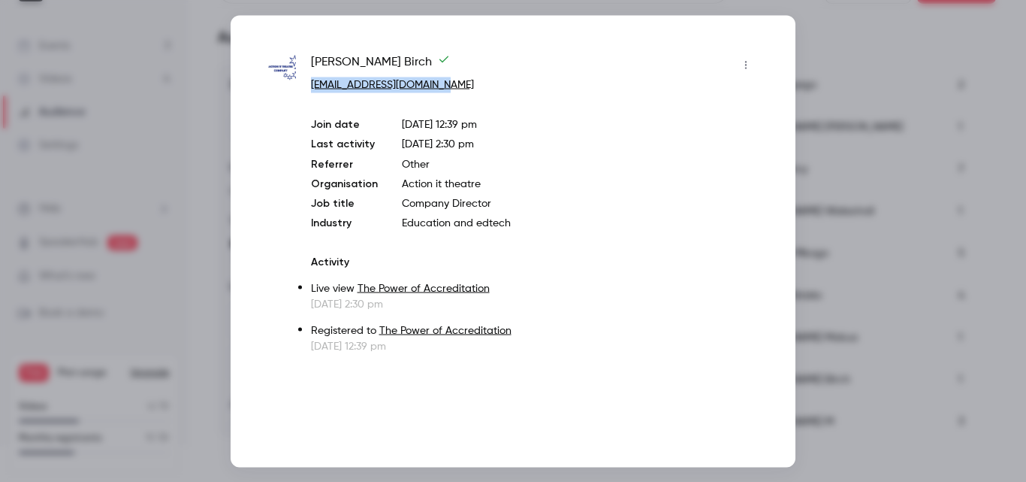
drag, startPoint x: 451, startPoint y: 82, endPoint x: 312, endPoint y: 91, distance: 139.3
click at [312, 91] on p "[EMAIL_ADDRESS][DOMAIN_NAME]" at bounding box center [534, 85] width 447 height 16
click at [874, 35] on div at bounding box center [513, 241] width 1026 height 482
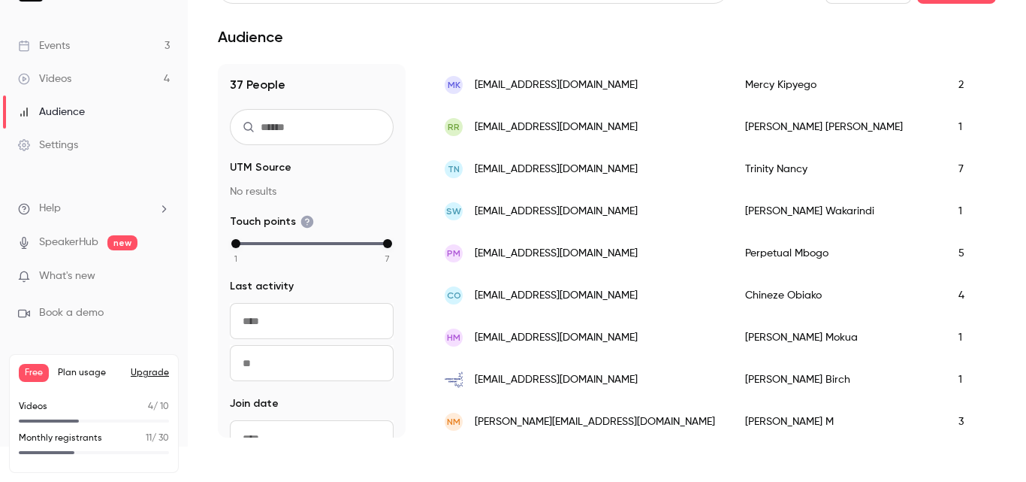
click at [546, 382] on span "[EMAIL_ADDRESS][DOMAIN_NAME]" at bounding box center [556, 380] width 163 height 16
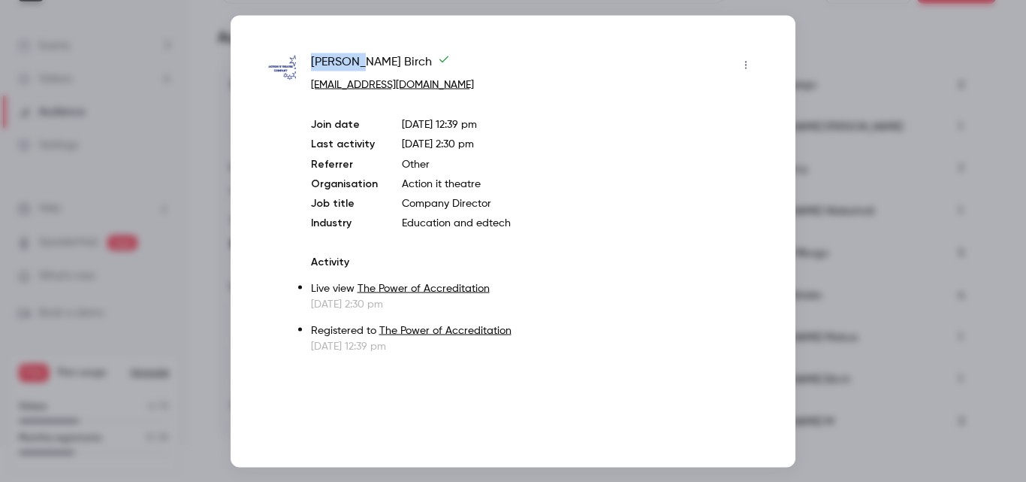
drag, startPoint x: 355, startPoint y: 62, endPoint x: 311, endPoint y: 65, distance: 44.4
click at [311, 65] on span "Jennifer Birch" at bounding box center [380, 65] width 139 height 24
click at [863, 26] on div at bounding box center [513, 241] width 1026 height 482
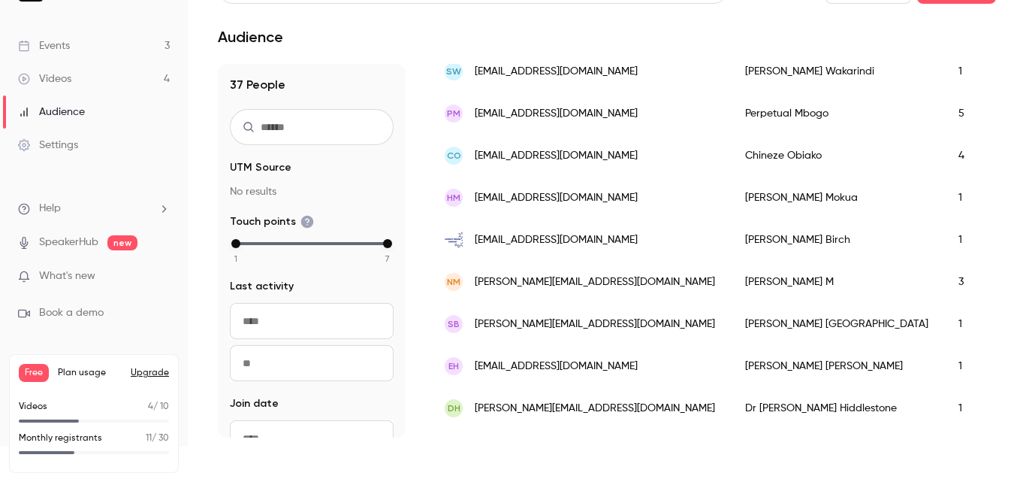
scroll to position [601, 0]
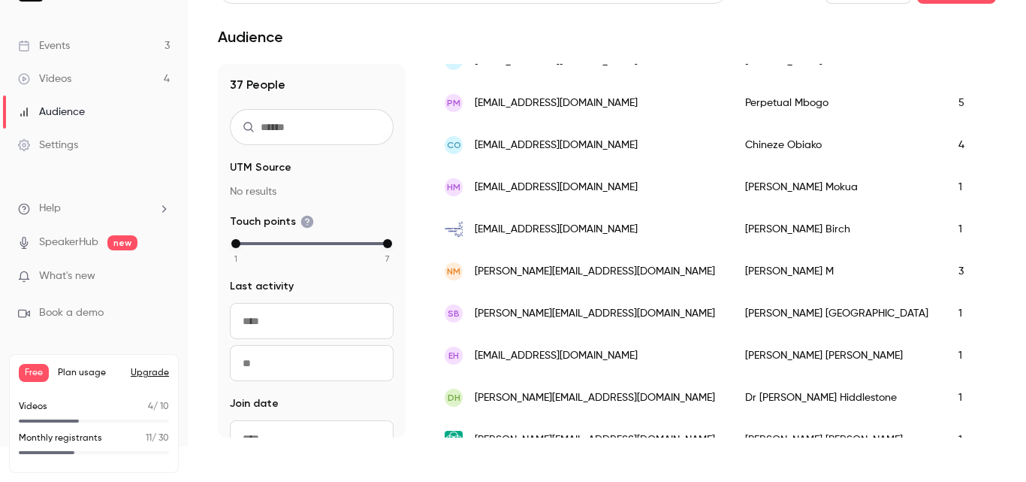
click at [567, 272] on span "naomi.munyiva@gmail.com" at bounding box center [595, 272] width 240 height 16
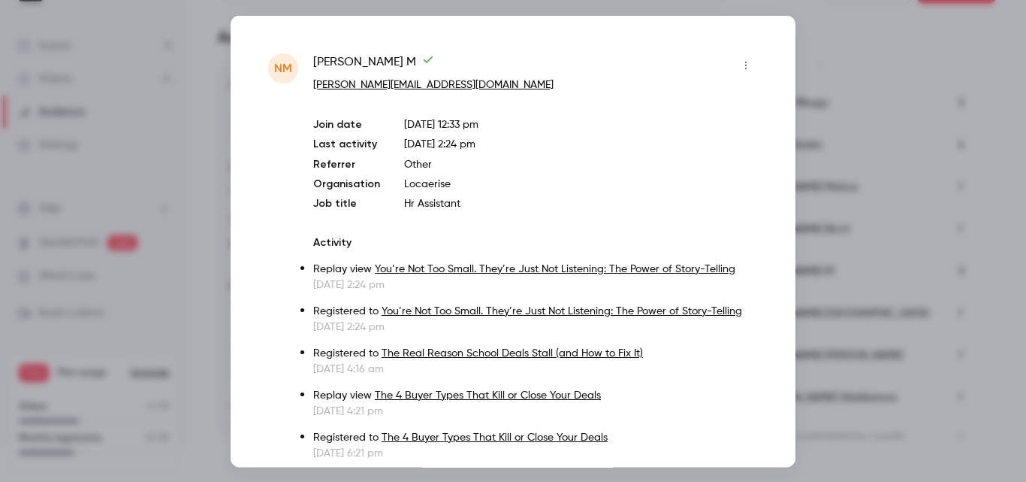
click at [914, 35] on div at bounding box center [513, 241] width 1026 height 482
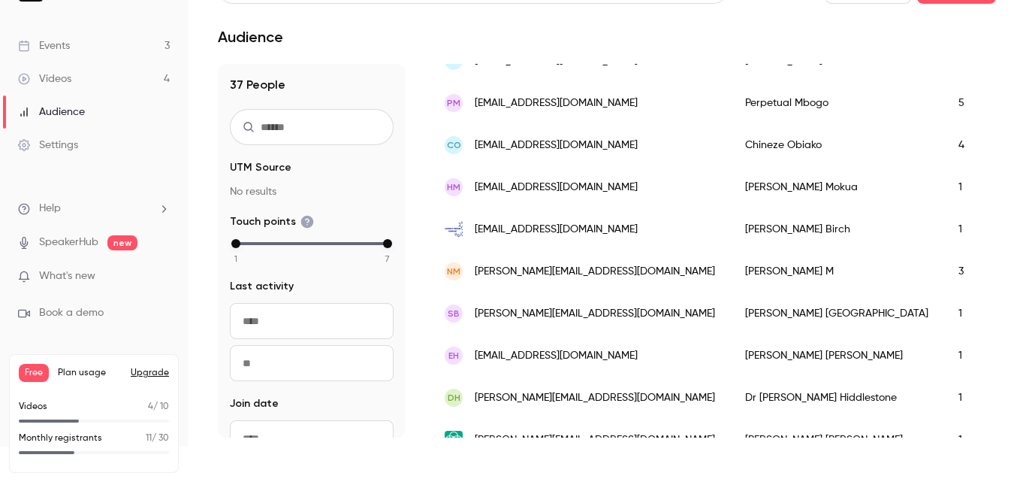
click at [575, 314] on span "supriya@codingandmore.in" at bounding box center [595, 314] width 240 height 16
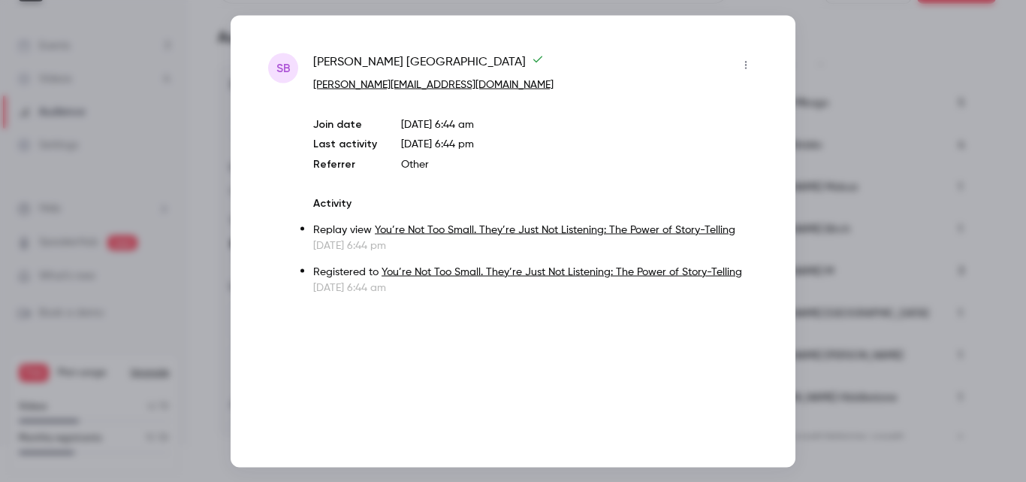
click at [909, 33] on div at bounding box center [513, 241] width 1026 height 482
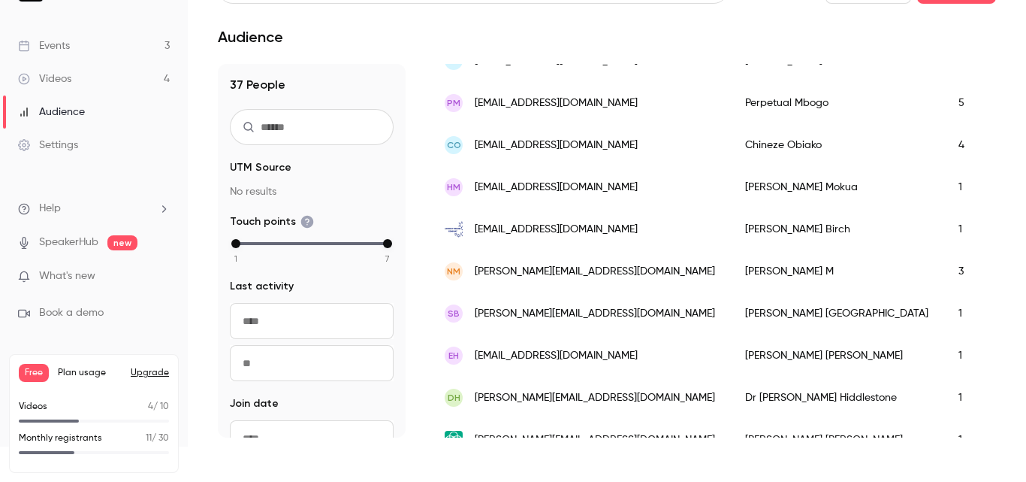
click at [635, 352] on div "EH hello@emerlilly.co.uk" at bounding box center [580, 355] width 301 height 42
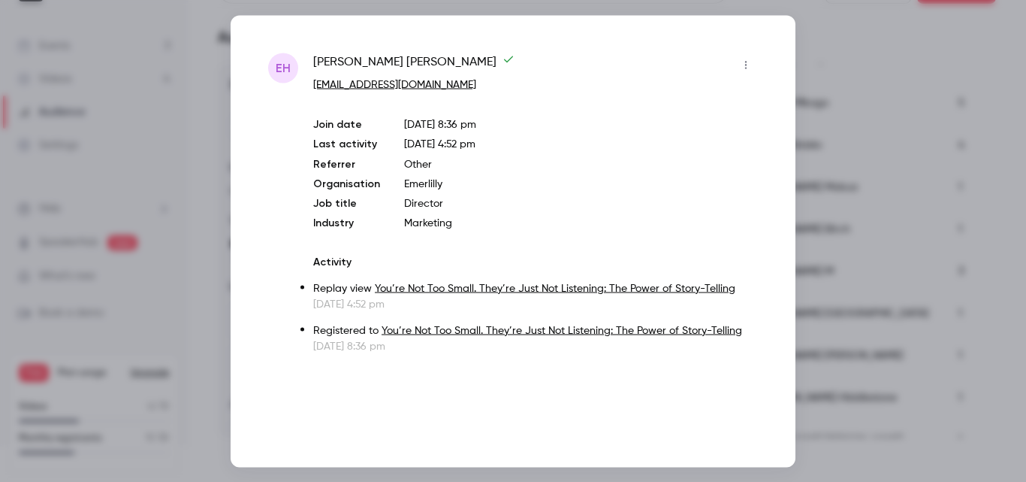
click at [884, 29] on div at bounding box center [513, 241] width 1026 height 482
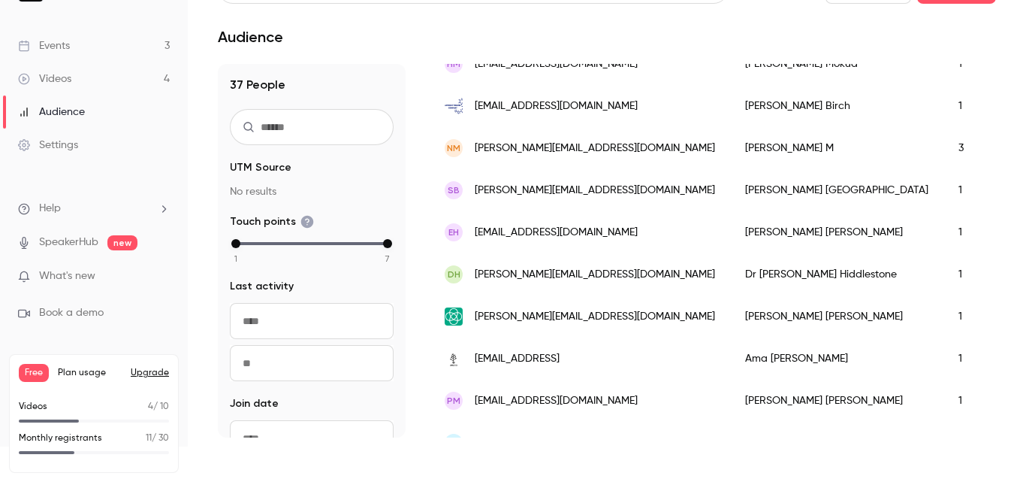
scroll to position [751, 0]
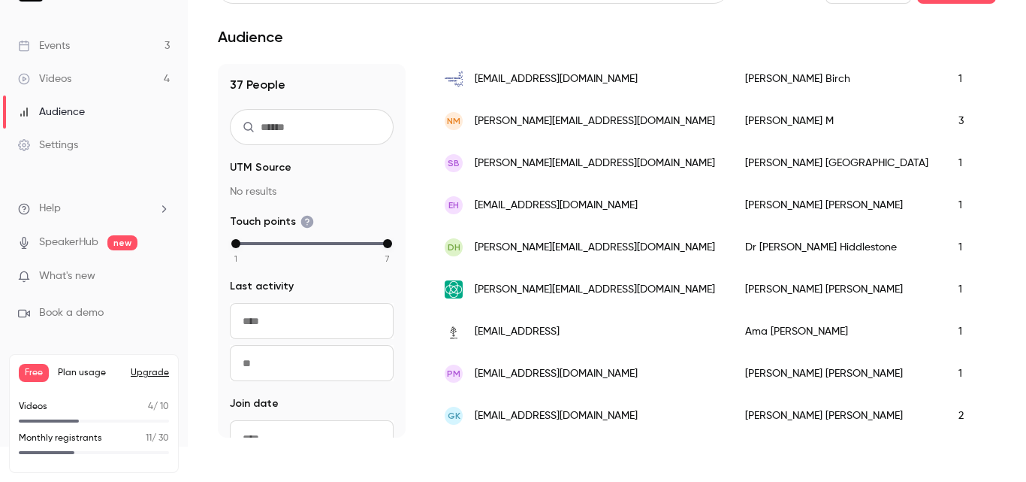
click at [631, 255] on div "DH jacquelineh@ducere.edu.au" at bounding box center [580, 247] width 301 height 42
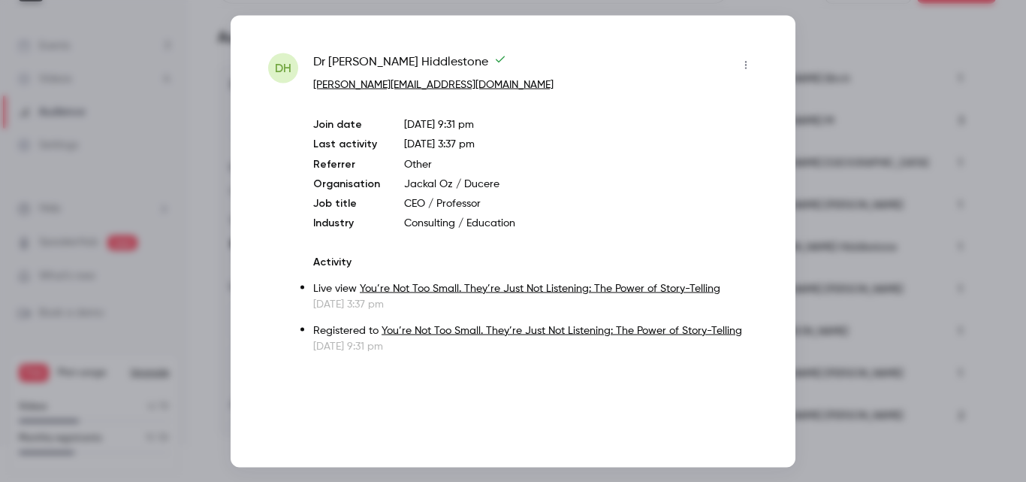
click at [861, 20] on div at bounding box center [513, 241] width 1026 height 482
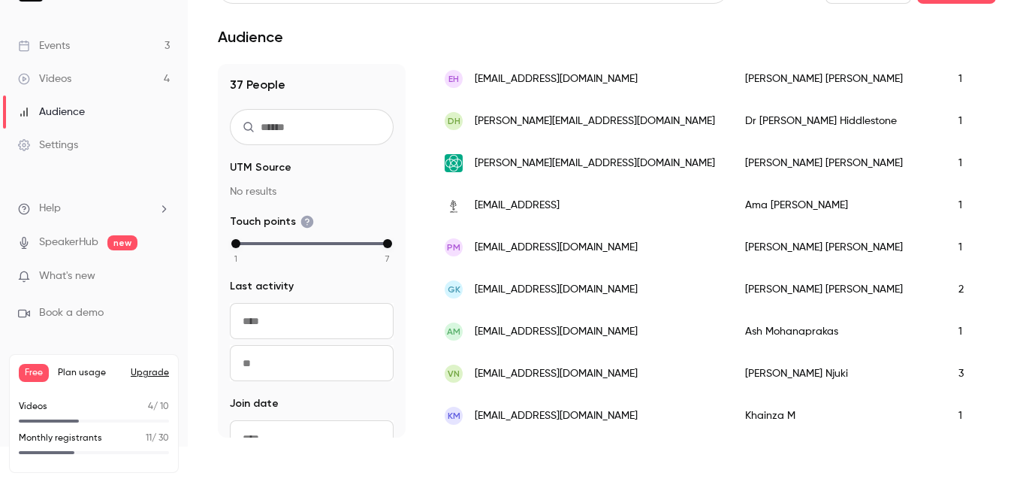
scroll to position [902, 0]
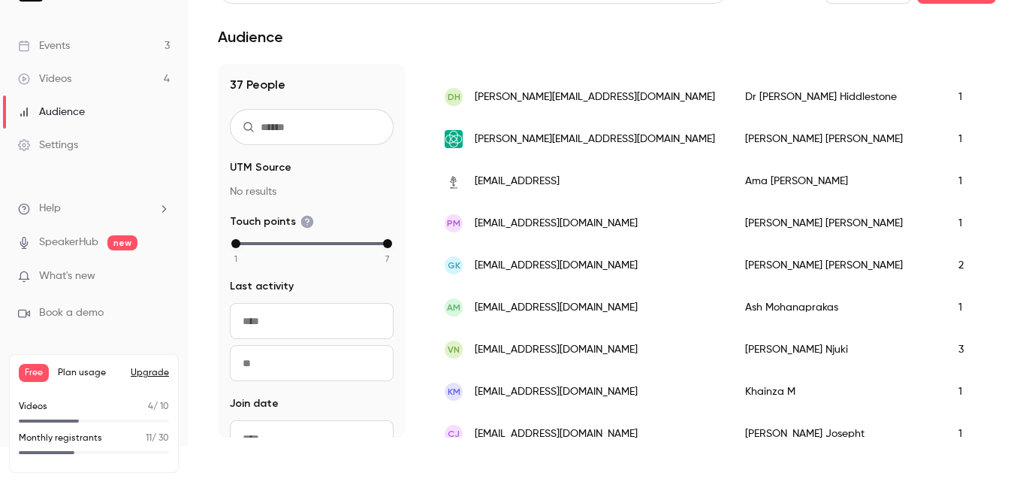
click at [730, 222] on div "Paula Muñoz Caballero" at bounding box center [836, 223] width 213 height 42
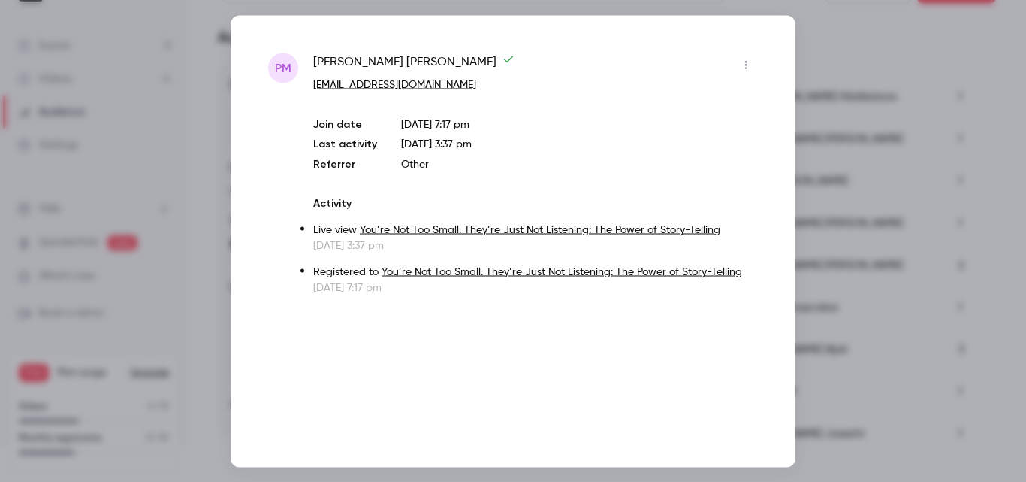
click at [857, 23] on div at bounding box center [513, 241] width 1026 height 482
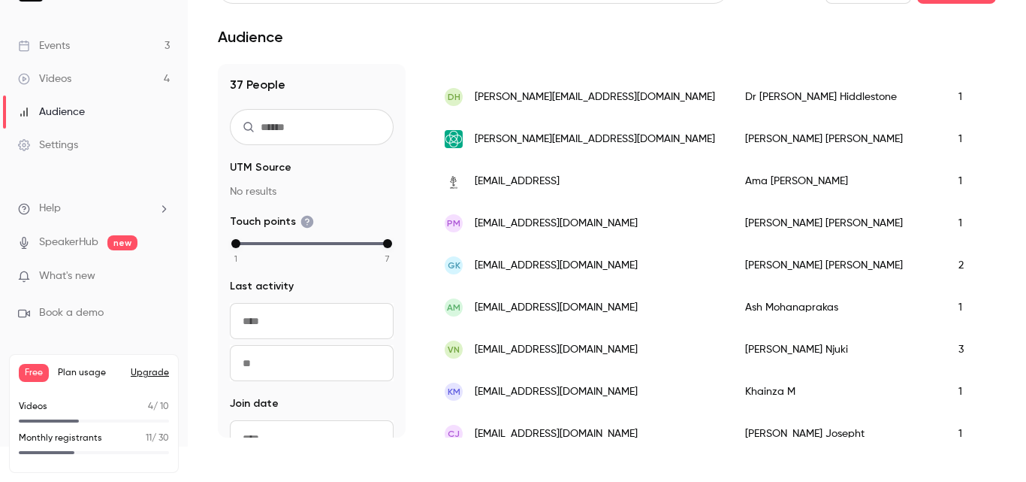
click at [730, 228] on div "Paula Muñoz Caballero" at bounding box center [836, 223] width 213 height 42
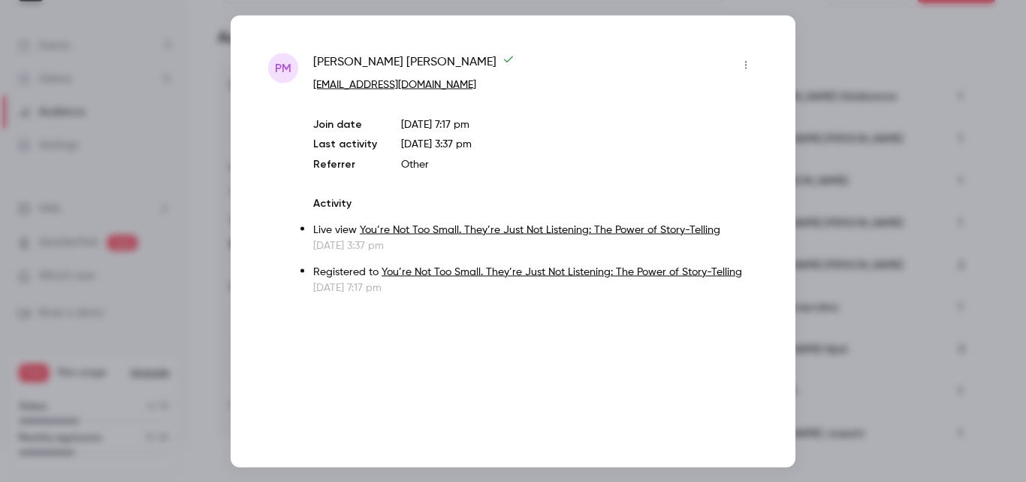
click at [866, 23] on div at bounding box center [513, 241] width 1026 height 482
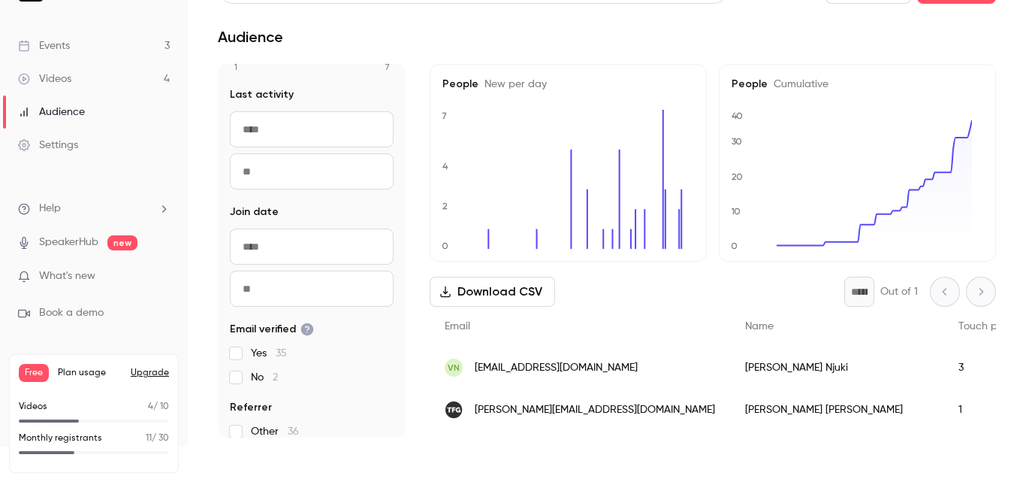
scroll to position [205, 0]
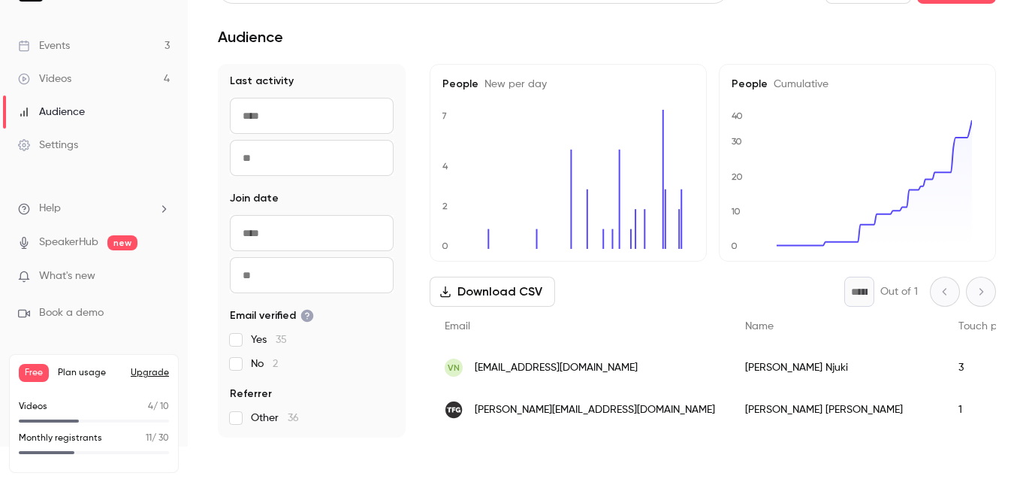
click at [555, 368] on span "[EMAIL_ADDRESS][DOMAIN_NAME]" at bounding box center [556, 368] width 163 height 16
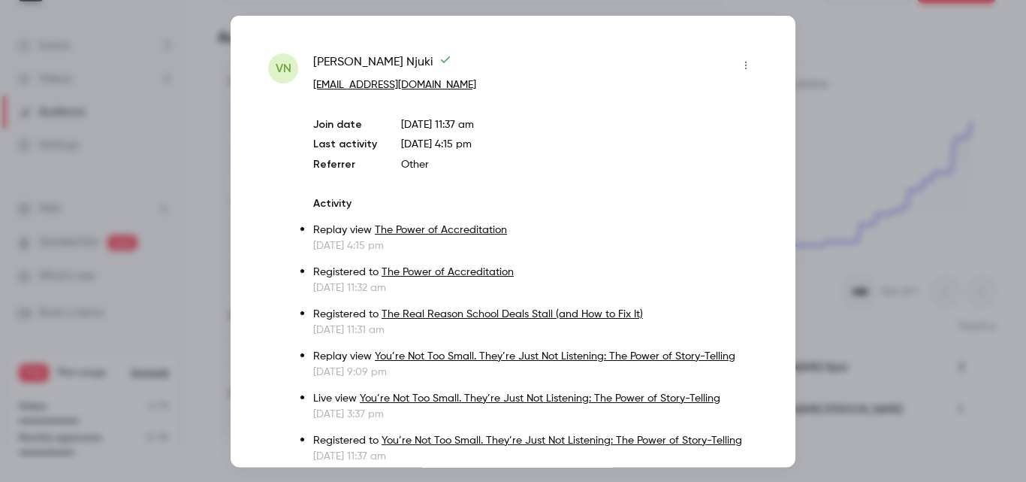
click at [872, 25] on div at bounding box center [513, 241] width 1026 height 482
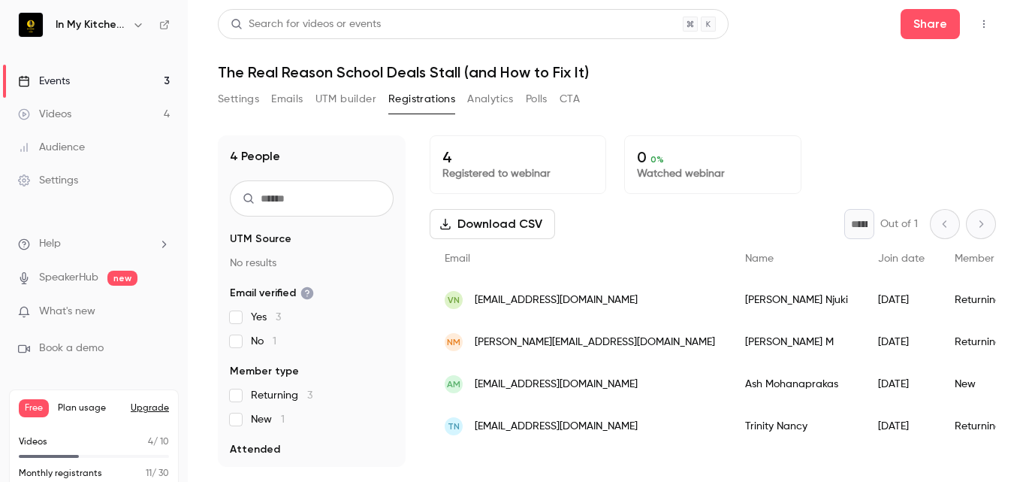
click at [661, 168] on p "Watched webinar" at bounding box center [712, 173] width 151 height 15
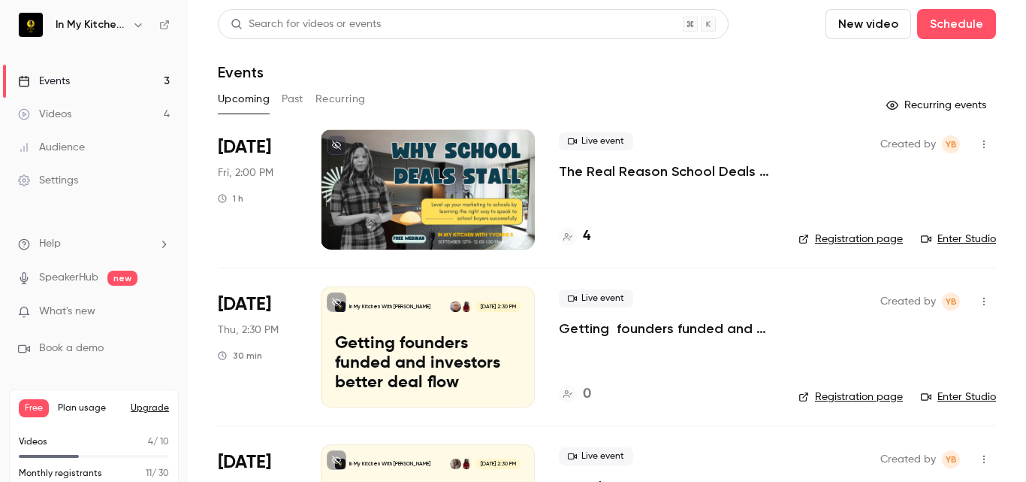
click at [285, 99] on button "Past" at bounding box center [293, 99] width 22 height 24
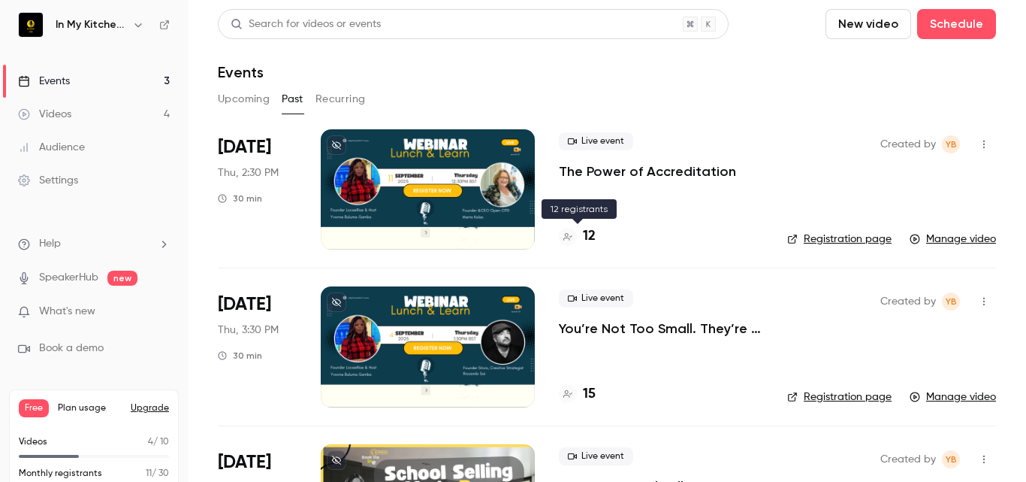
click at [583, 234] on h4 "12" at bounding box center [589, 236] width 13 height 20
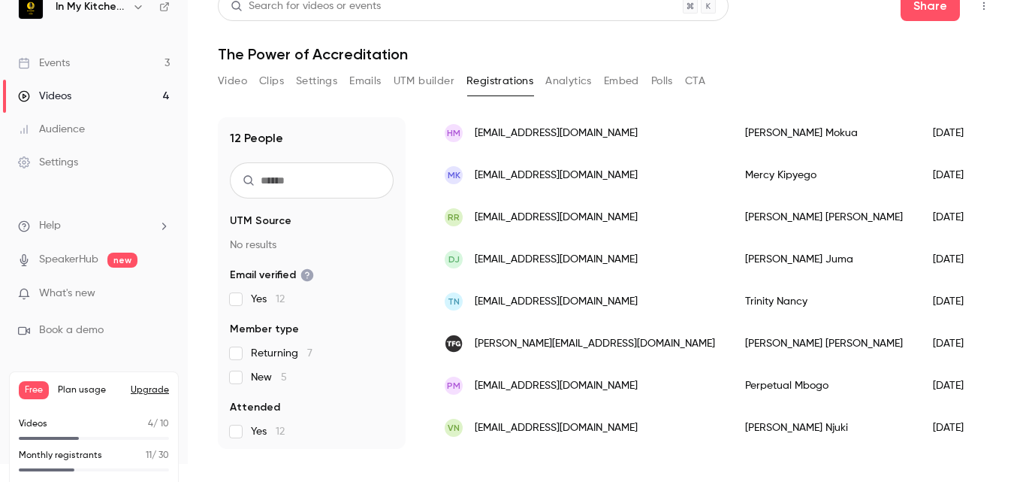
scroll to position [35, 0]
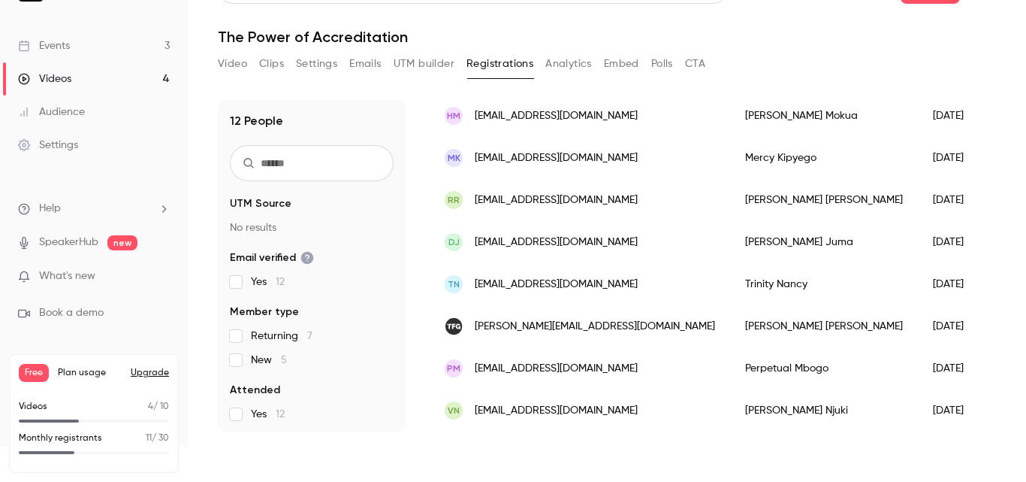
click at [601, 274] on div "TN trinitynancy8@gmail.com" at bounding box center [580, 284] width 301 height 42
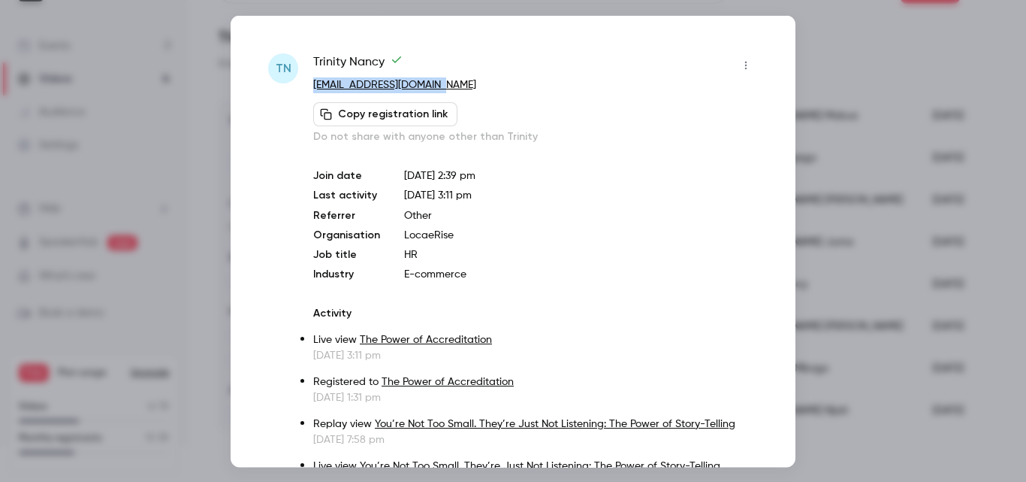
drag, startPoint x: 445, startPoint y: 80, endPoint x: 309, endPoint y: 83, distance: 136.1
click at [309, 83] on div "TN Trinity Nancy trinitynancy8@gmail.com Copy registration link Do not share wi…" at bounding box center [513, 481] width 490 height 857
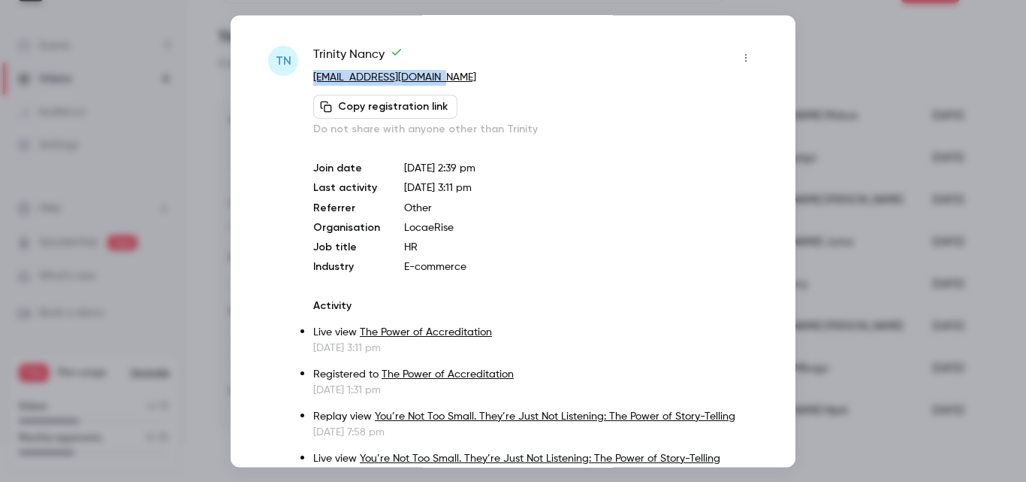
scroll to position [0, 0]
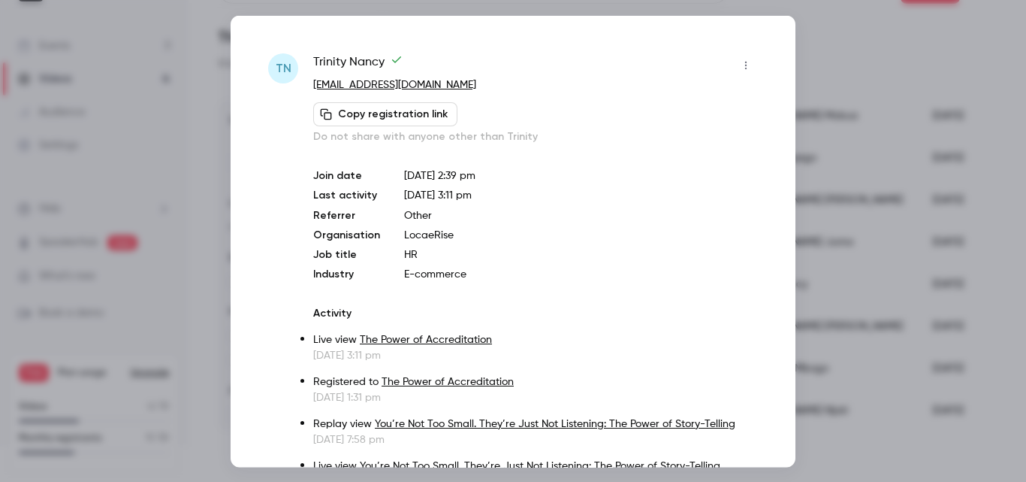
click at [507, 70] on div "Trinity Nancy" at bounding box center [535, 65] width 445 height 24
click at [883, 45] on div at bounding box center [513, 241] width 1026 height 482
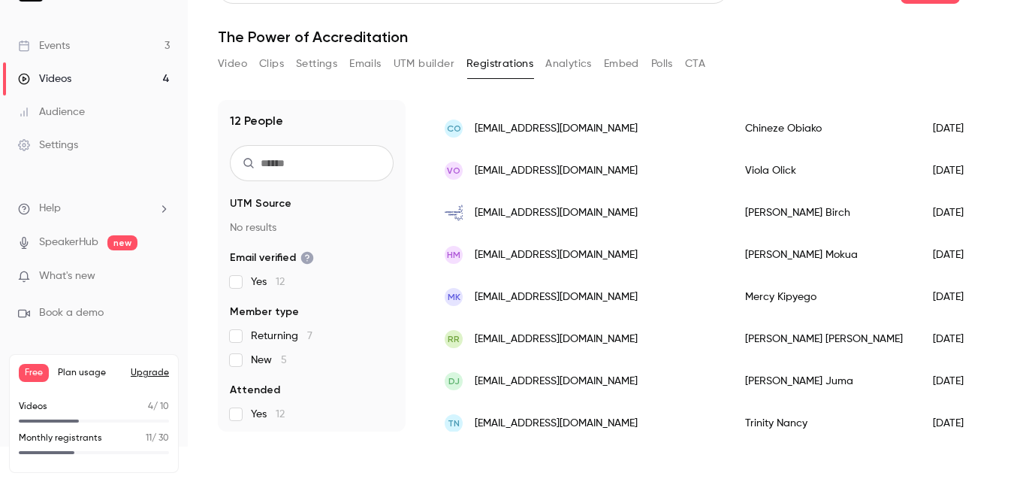
scroll to position [103, 0]
